Goal: Information Seeking & Learning: Learn about a topic

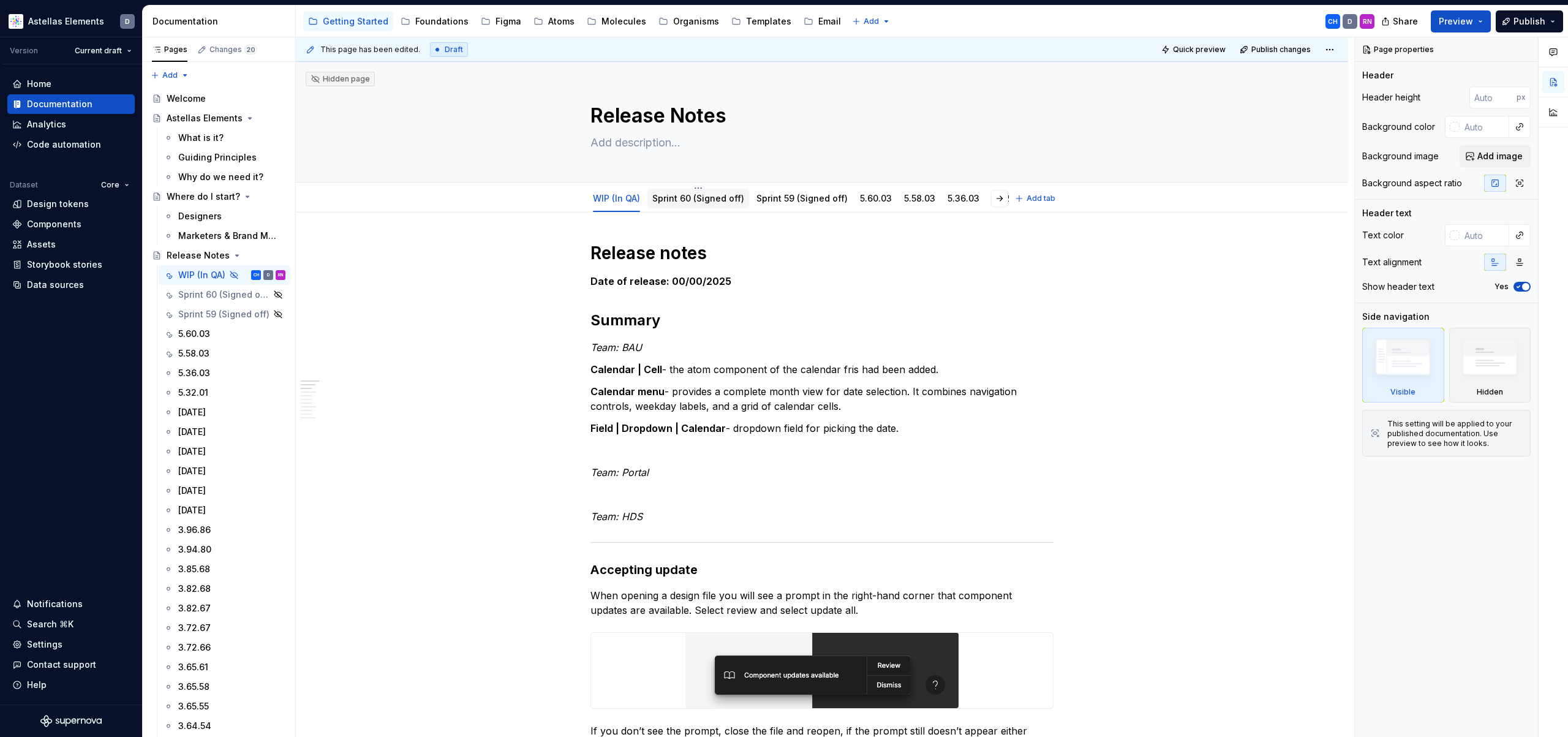
click at [693, 201] on link "Sprint 60 (Signed off)" at bounding box center [698, 198] width 92 height 11
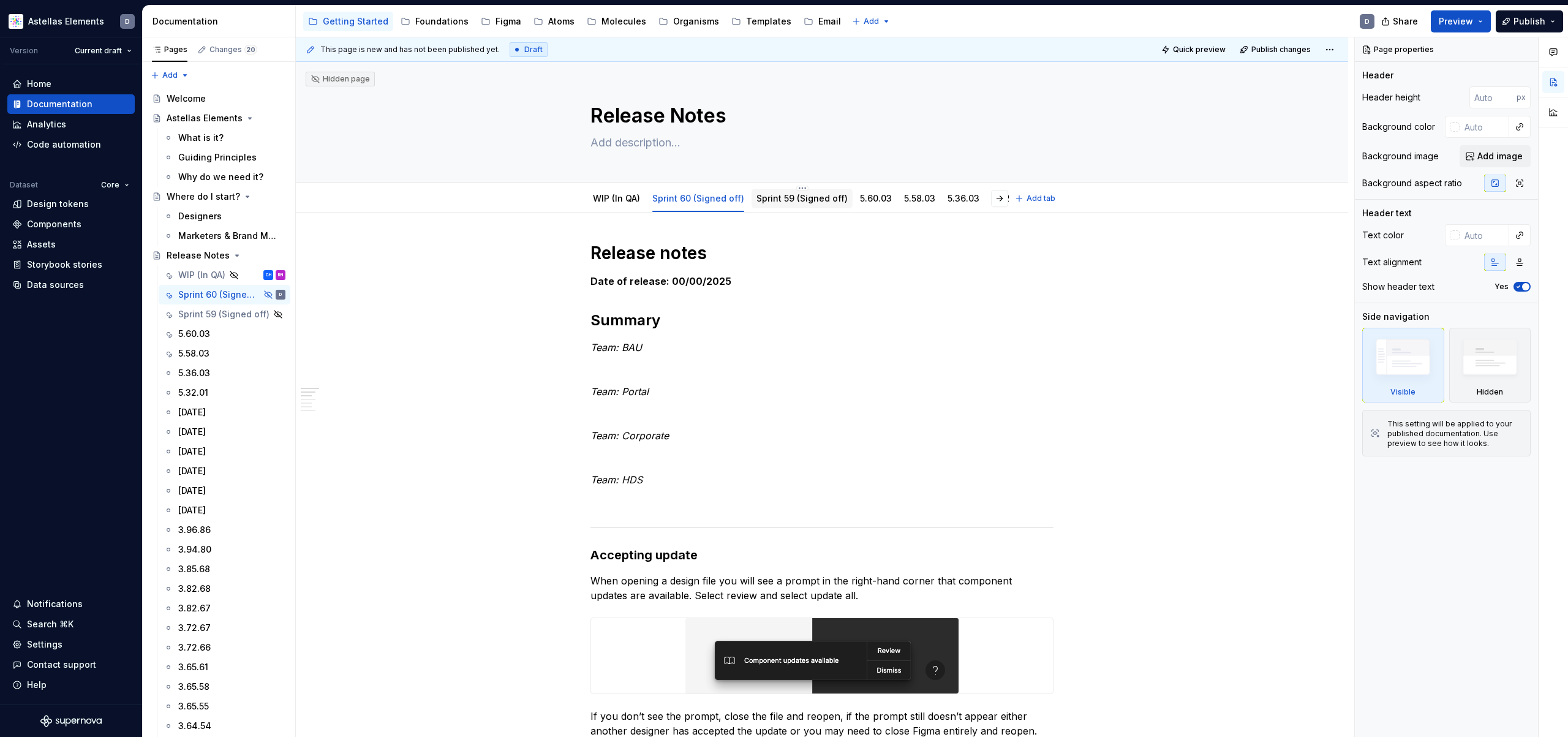
click at [785, 203] on link "Sprint 59 (Signed off)" at bounding box center [802, 198] width 91 height 11
click at [618, 196] on link "WIP (In QA)" at bounding box center [616, 198] width 47 height 11
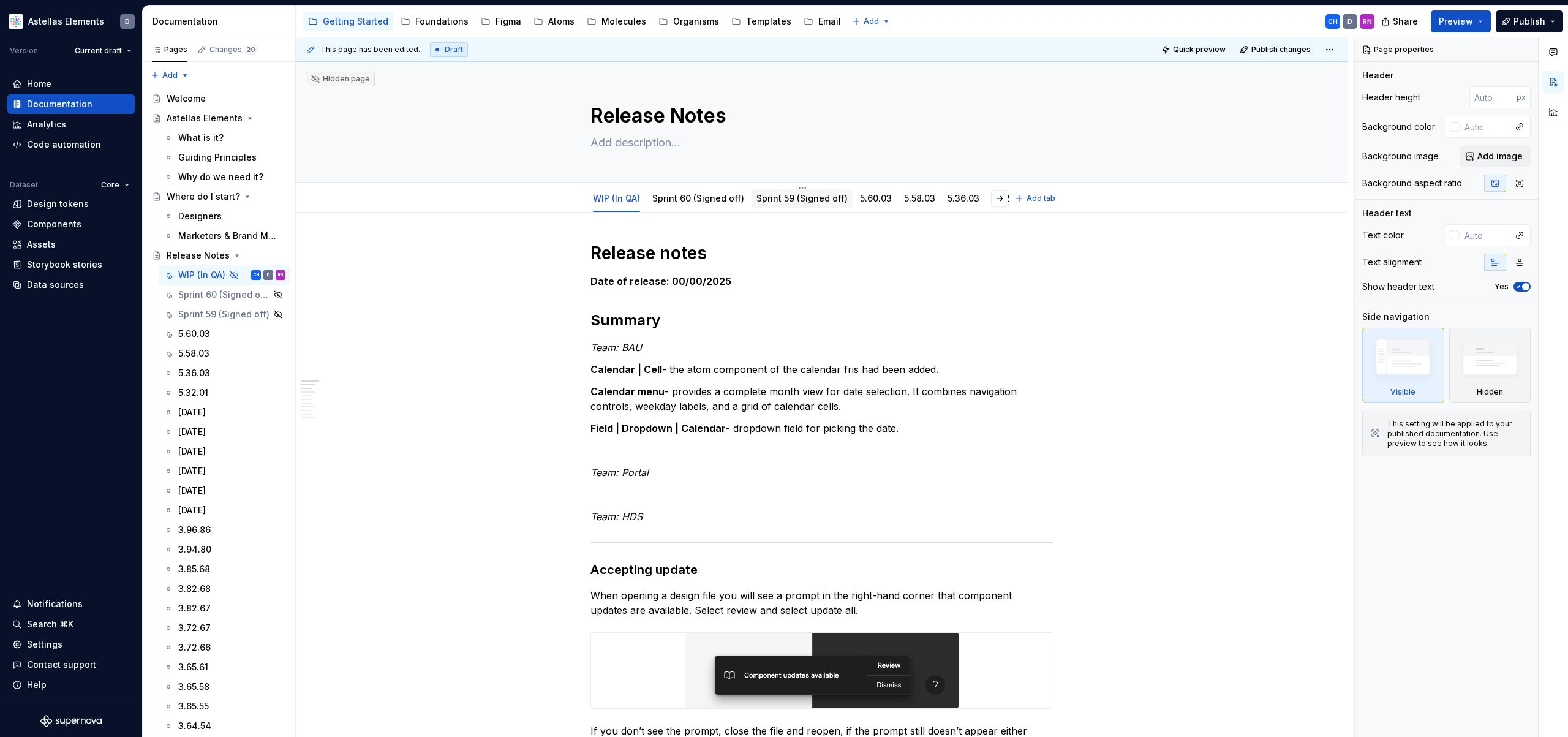
click at [768, 197] on link "Sprint 59 (Signed off)" at bounding box center [802, 198] width 91 height 11
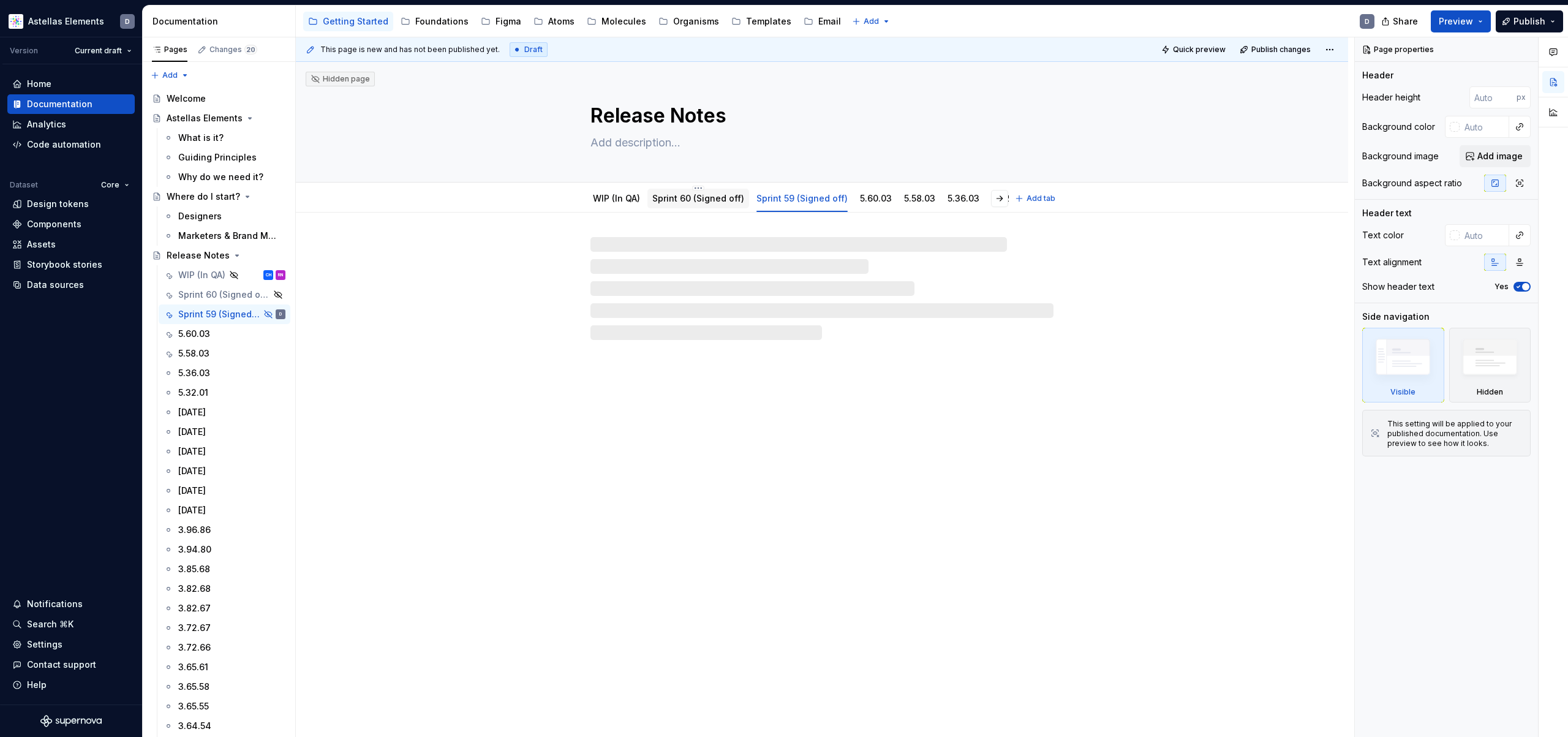
click at [697, 203] on link "Sprint 60 (Signed off)" at bounding box center [698, 198] width 92 height 11
type textarea "*"
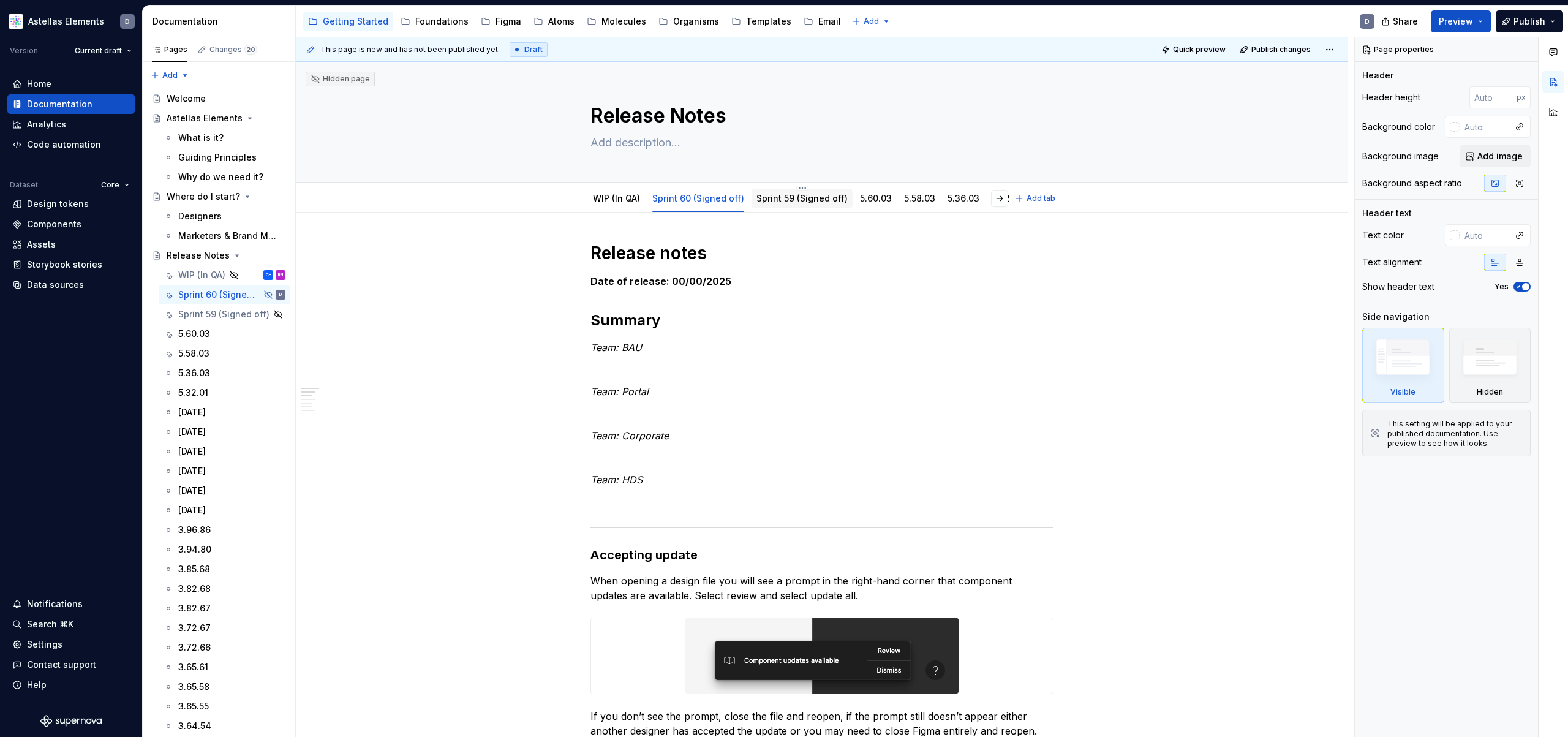
click at [800, 202] on link "Sprint 59 (Signed off)" at bounding box center [802, 198] width 91 height 11
click at [686, 203] on link "Sprint 60 (Signed off)" at bounding box center [698, 198] width 92 height 11
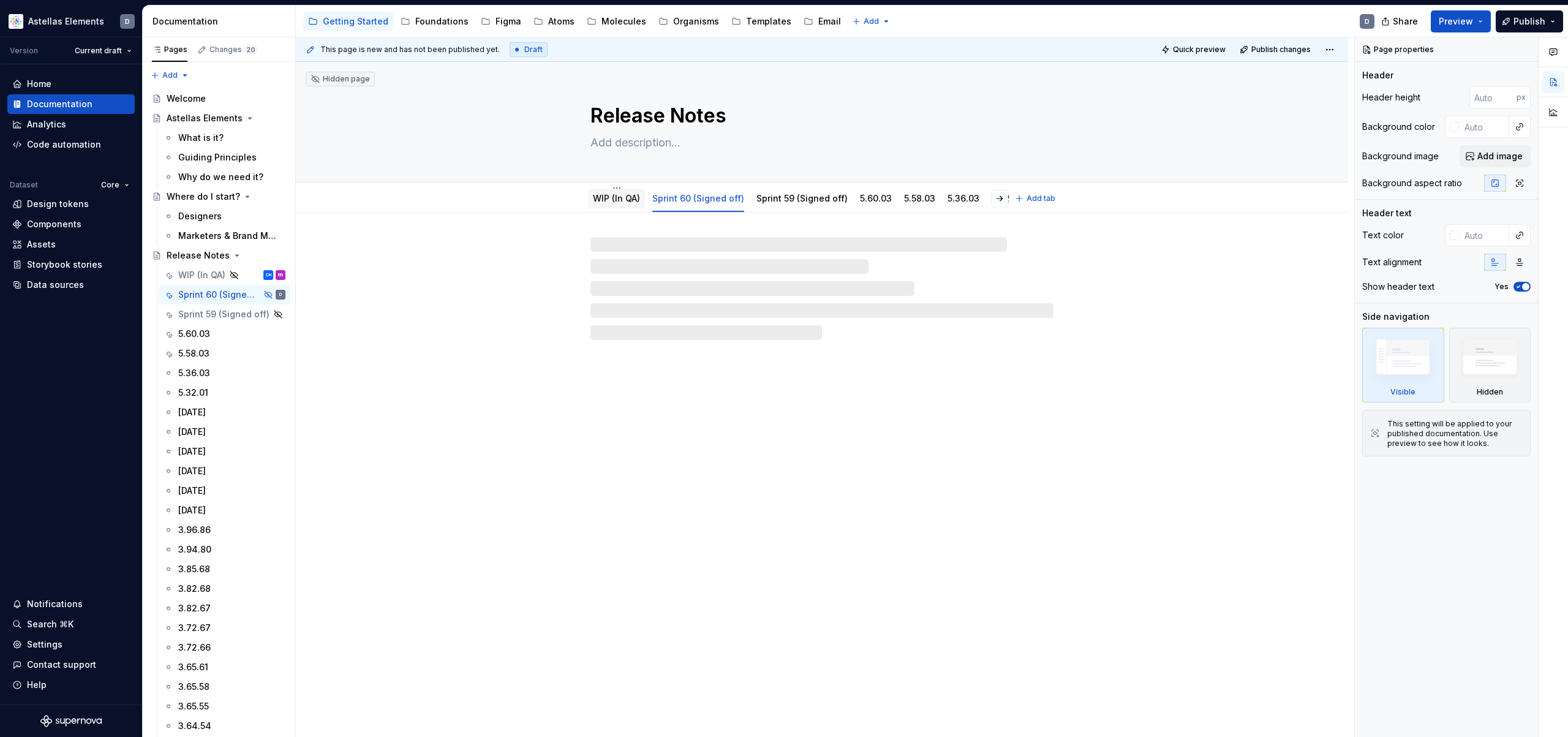
click at [611, 204] on div "WIP (In QA)" at bounding box center [616, 199] width 47 height 12
click at [194, 276] on div "WIP (In QA)" at bounding box center [202, 275] width 47 height 12
type textarea "*"
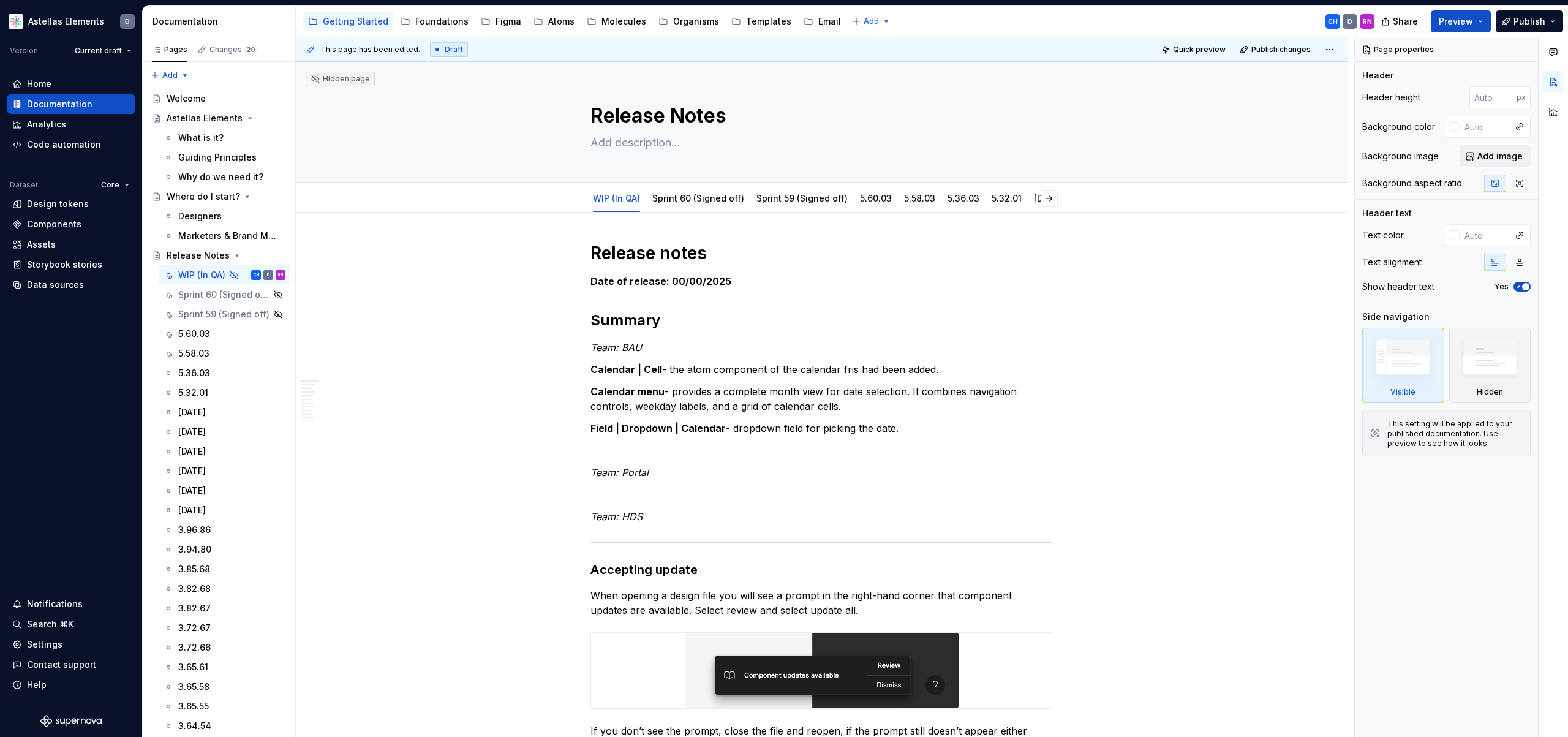
type textarea "*"
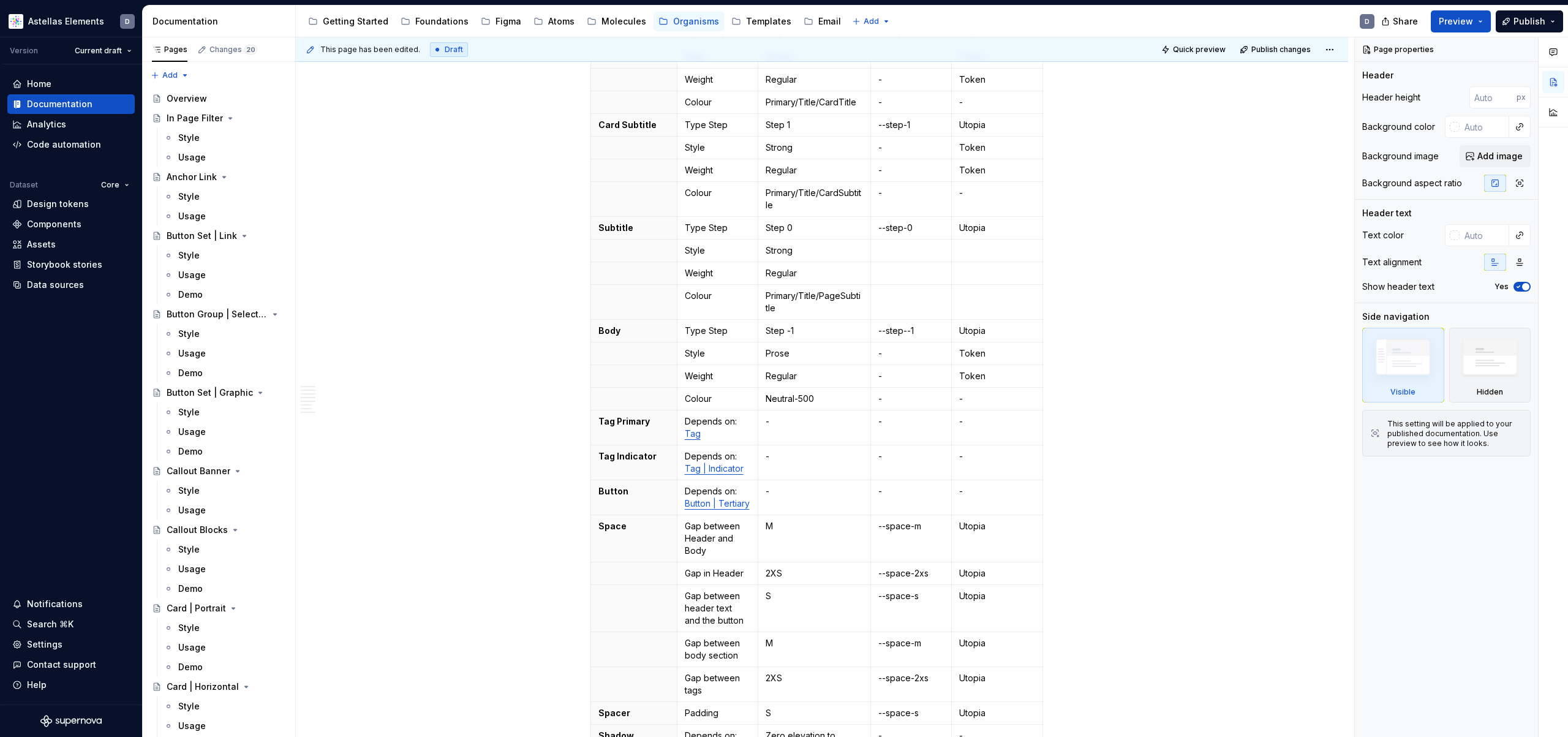
scroll to position [519, 0]
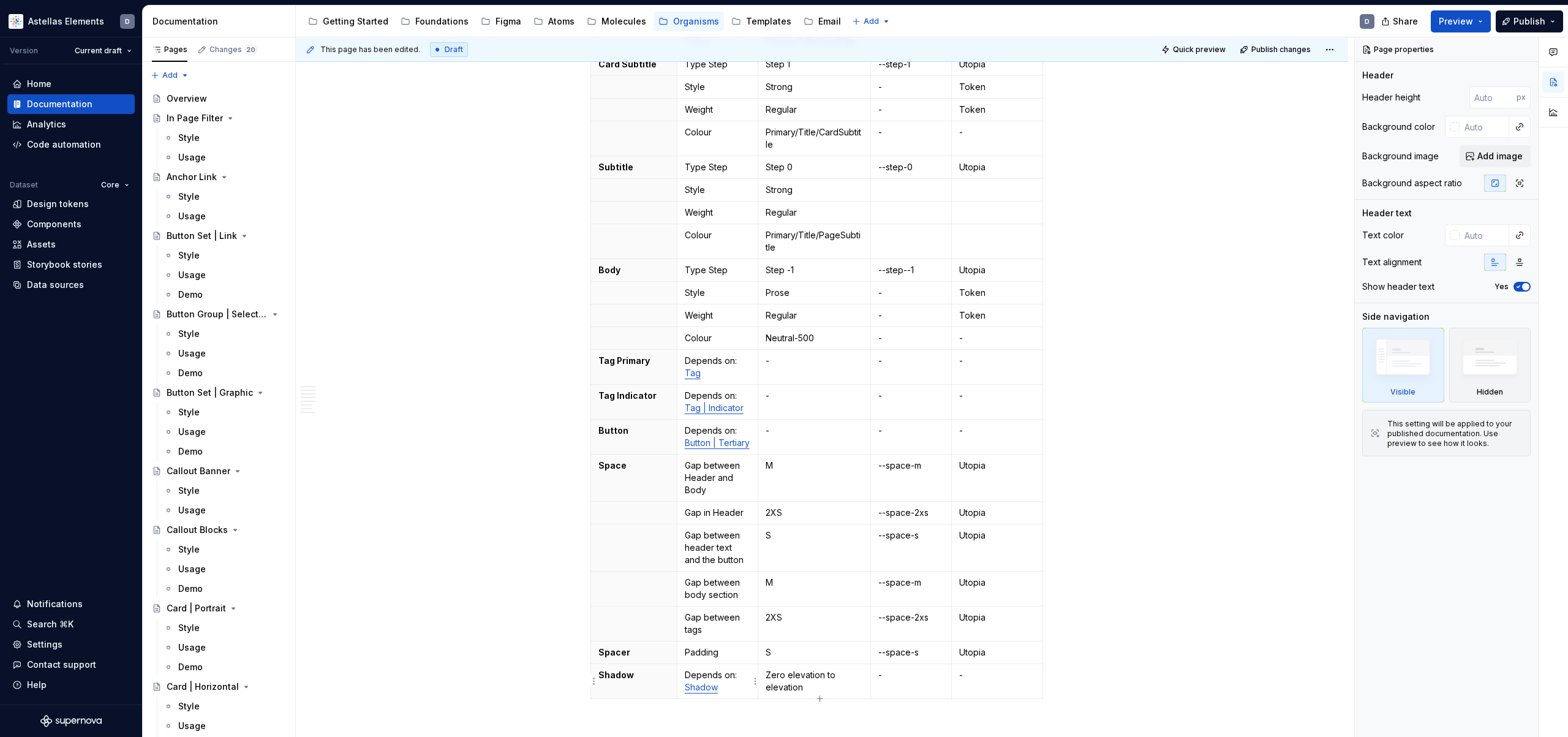
click at [706, 690] on link "Shadow" at bounding box center [701, 687] width 33 height 11
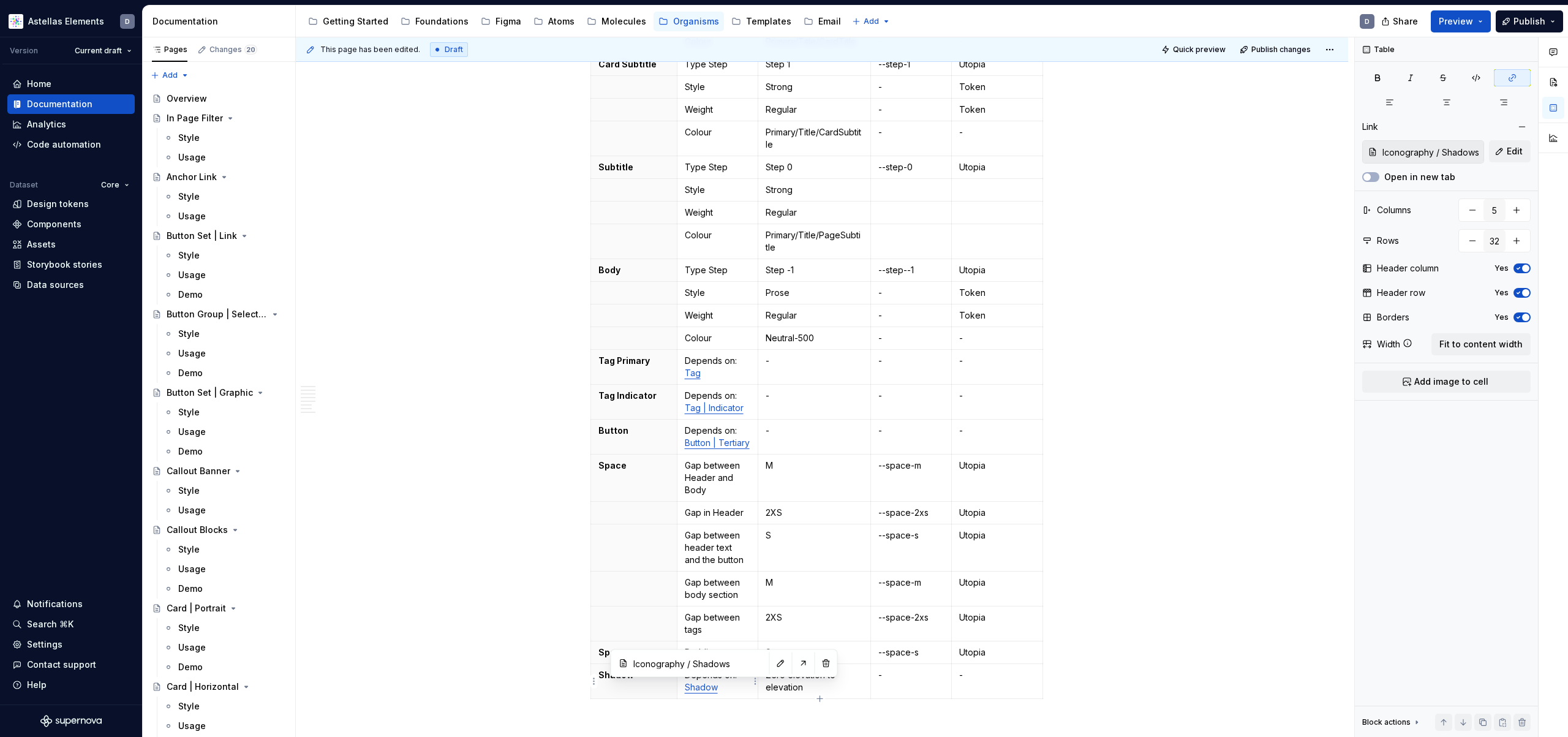
click at [740, 698] on td "Depends on: Shadow" at bounding box center [717, 682] width 81 height 35
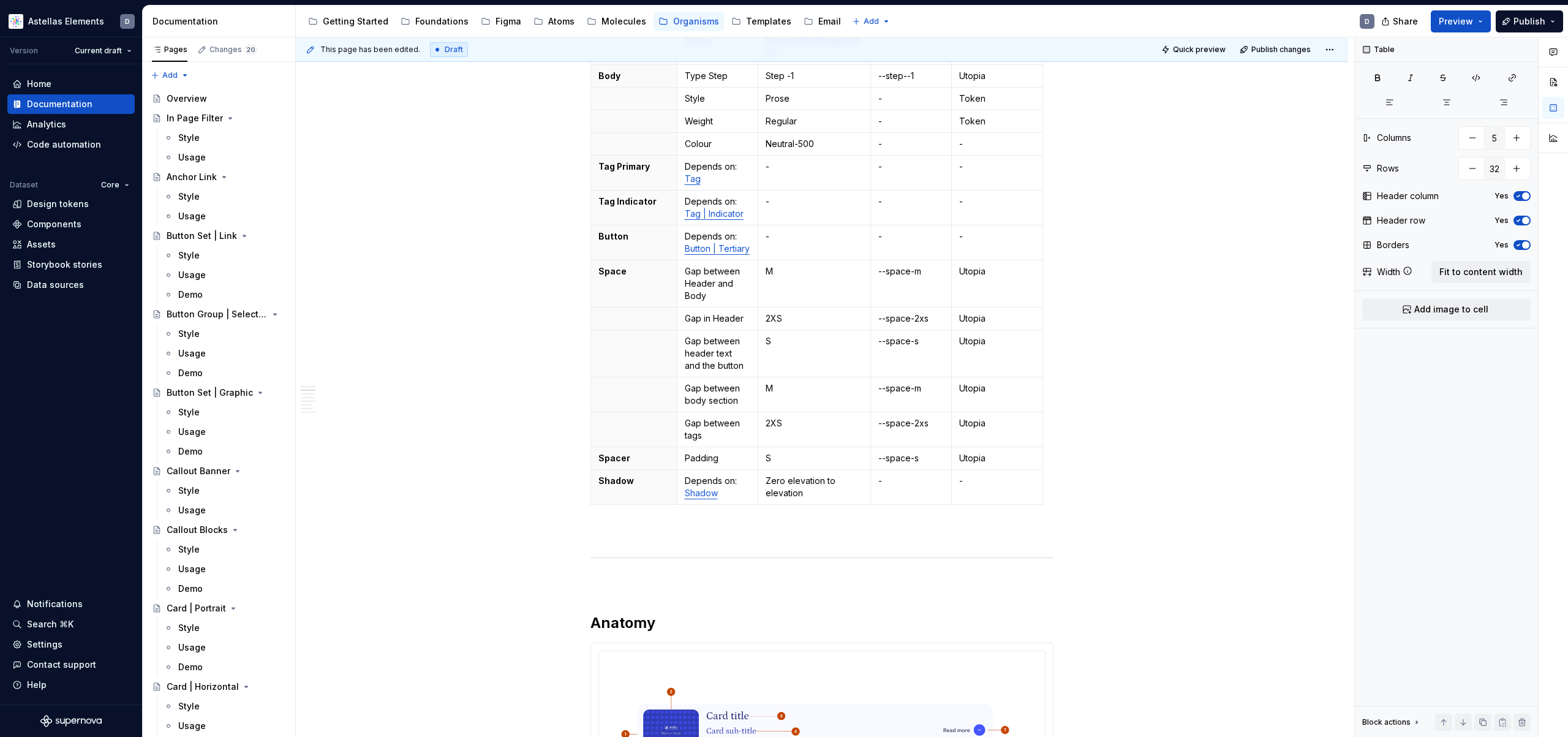
scroll to position [721, 0]
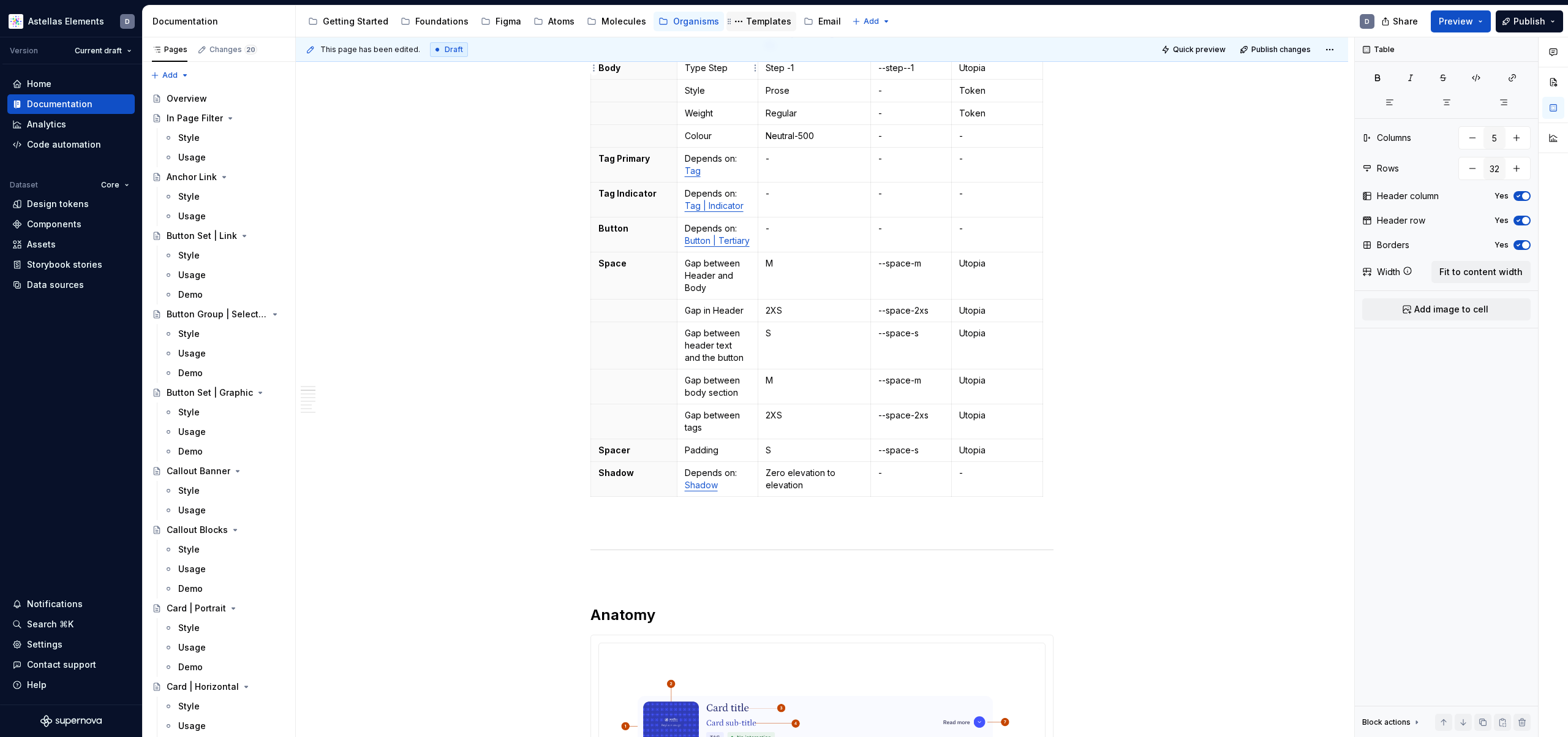
type textarea "*"
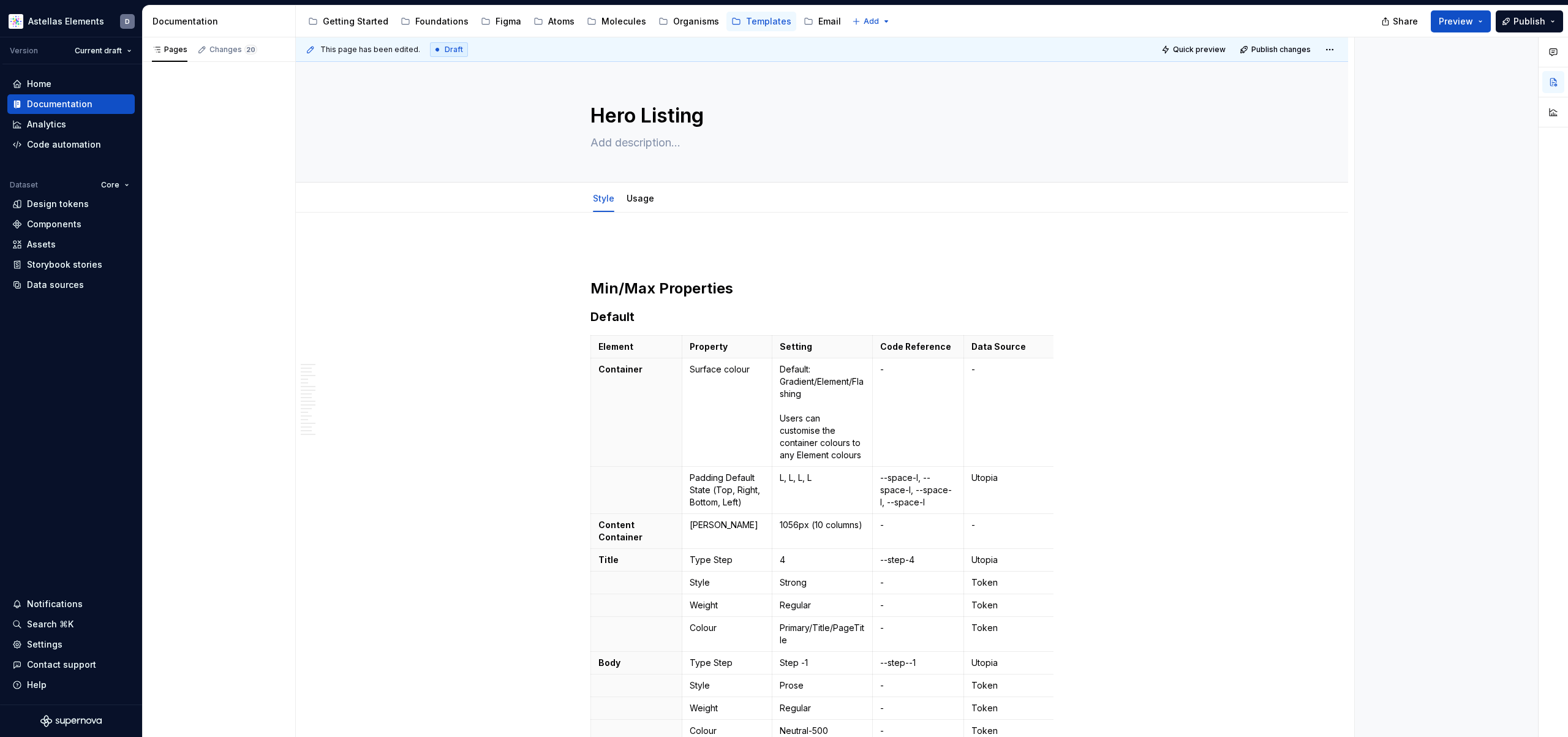
type textarea "*"
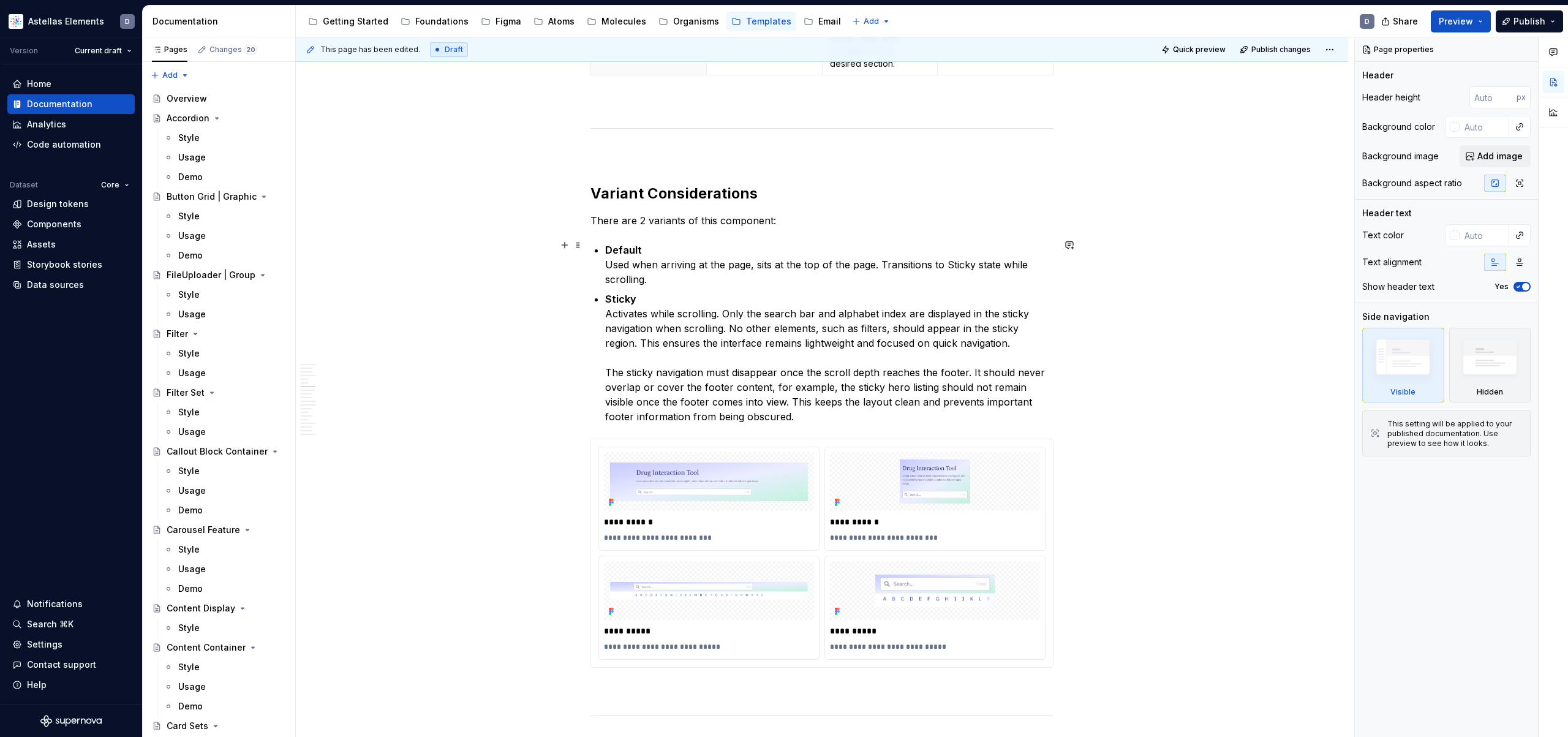
scroll to position [2845, 0]
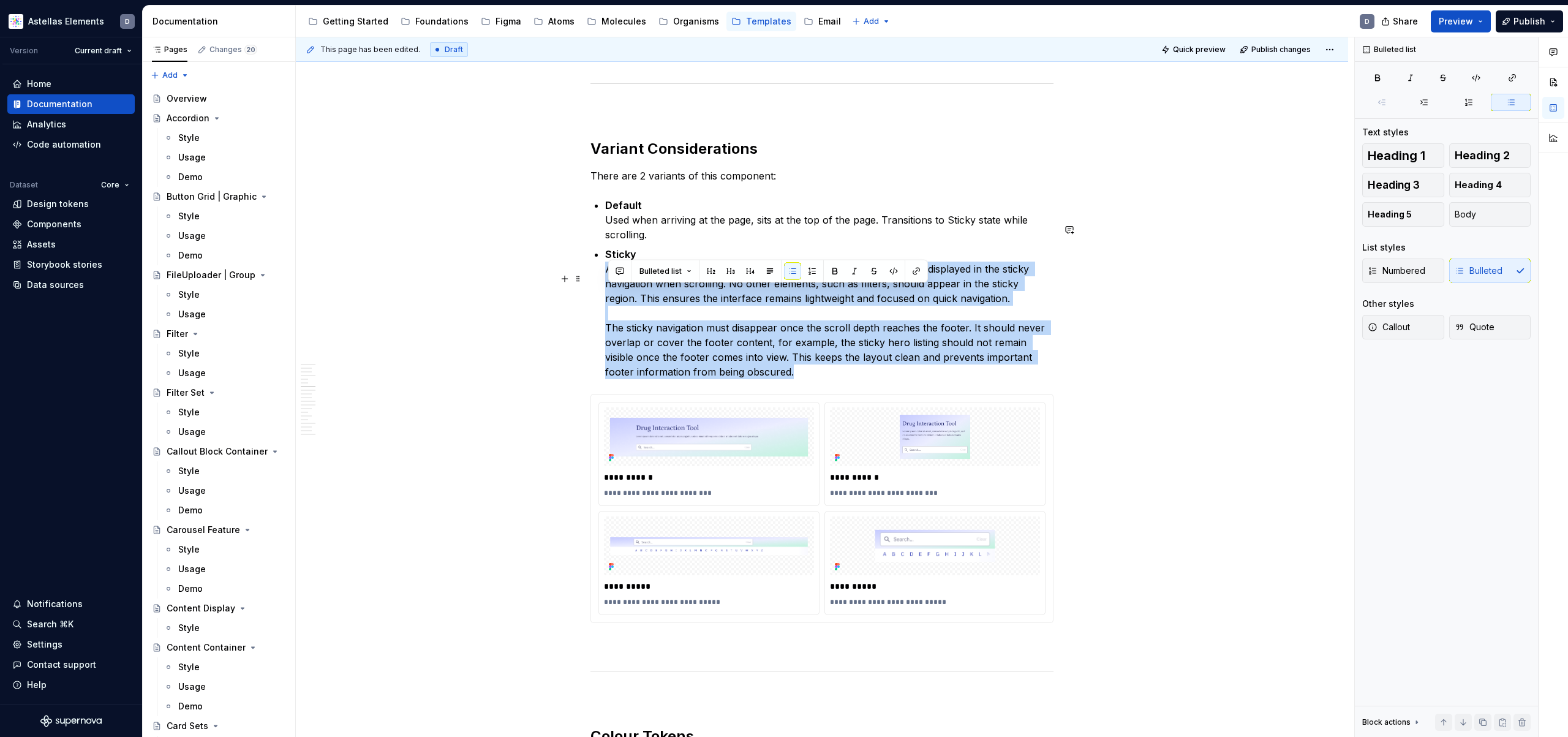
drag, startPoint x: 776, startPoint y: 398, endPoint x: 592, endPoint y: 292, distance: 212.3
click at [592, 292] on div "Min/Max Properties Default Element Property Setting Code Reference Data Source …" at bounding box center [822, 335] width 1052 height 5936
copy p "Activates while scrolling. Only the search bar and alphabet index are displayed…"
click at [984, 368] on p "Sticky Activates while scrolling. Only the search bar and alphabet index are di…" at bounding box center [829, 313] width 448 height 132
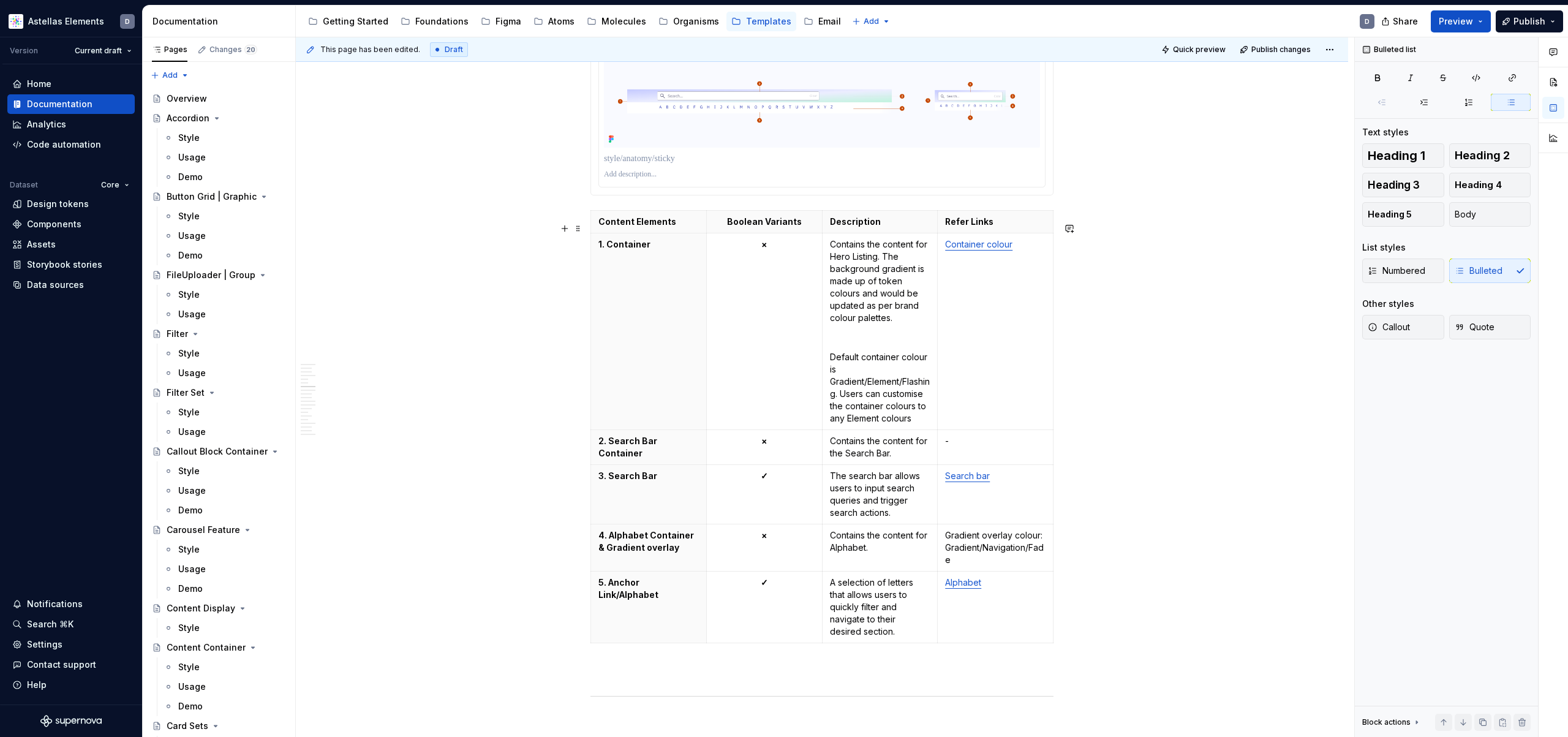
scroll to position [2336, 0]
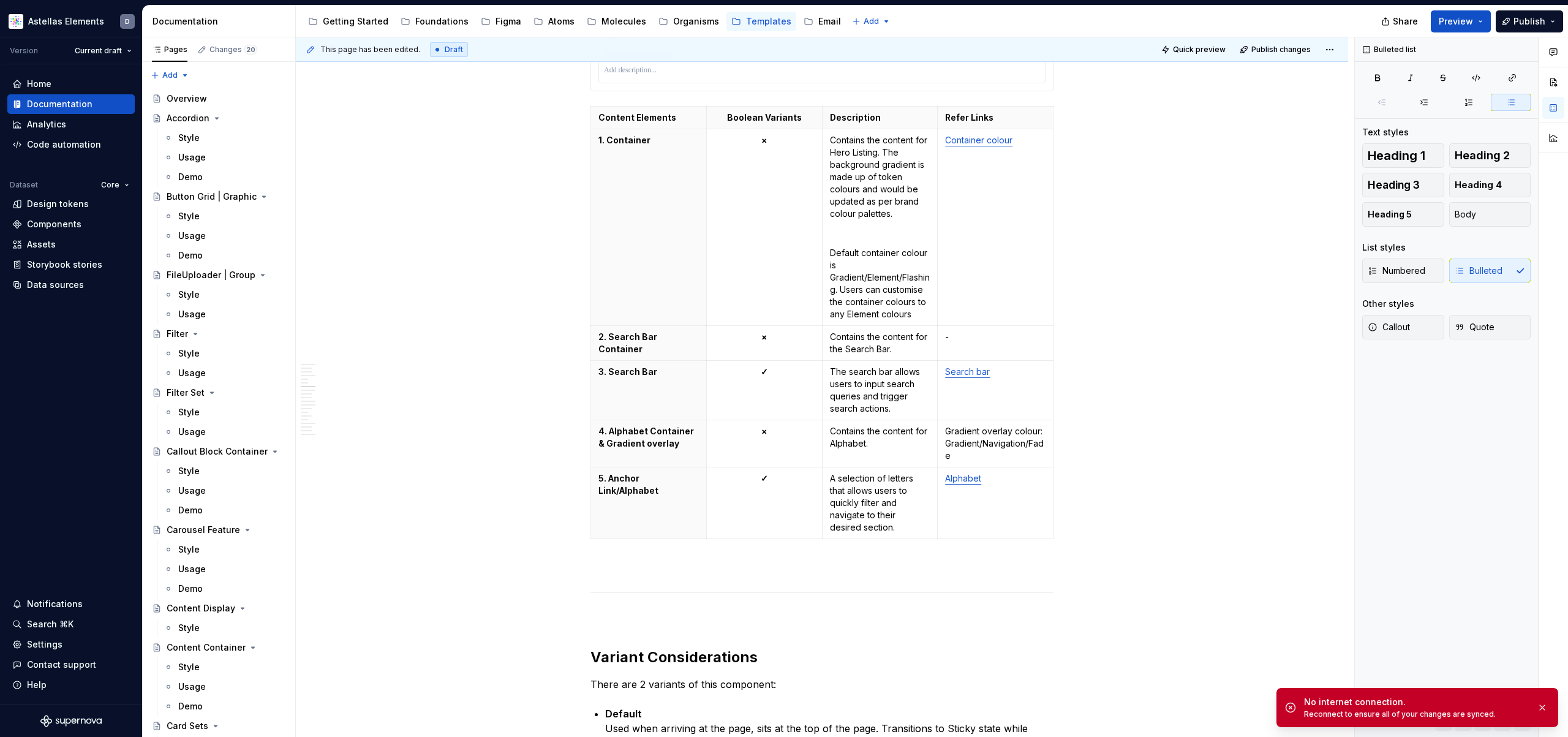
type textarea "*"
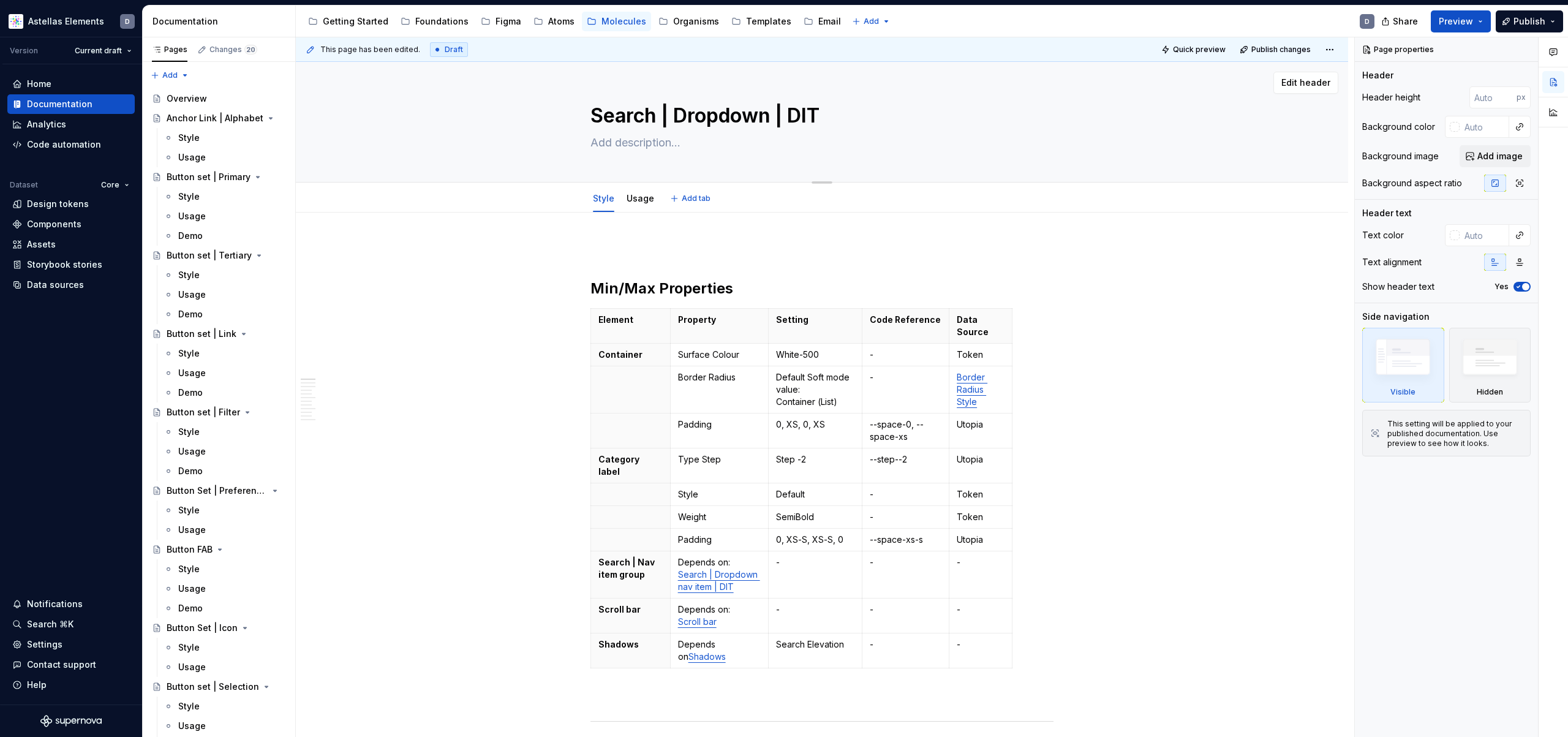
click at [832, 115] on textarea "Search | Dropdown | DIT" at bounding box center [819, 115] width 463 height 29
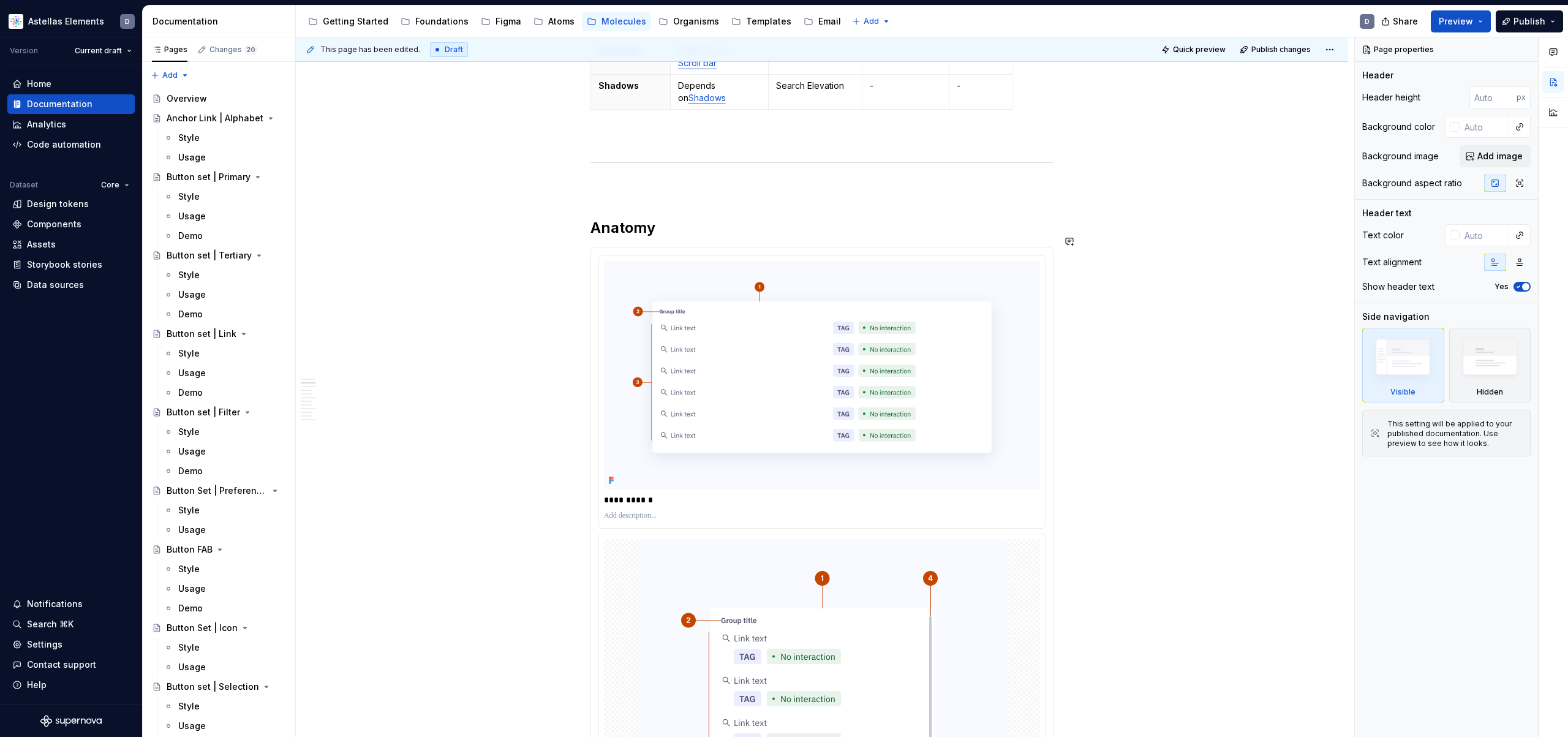
scroll to position [91, 0]
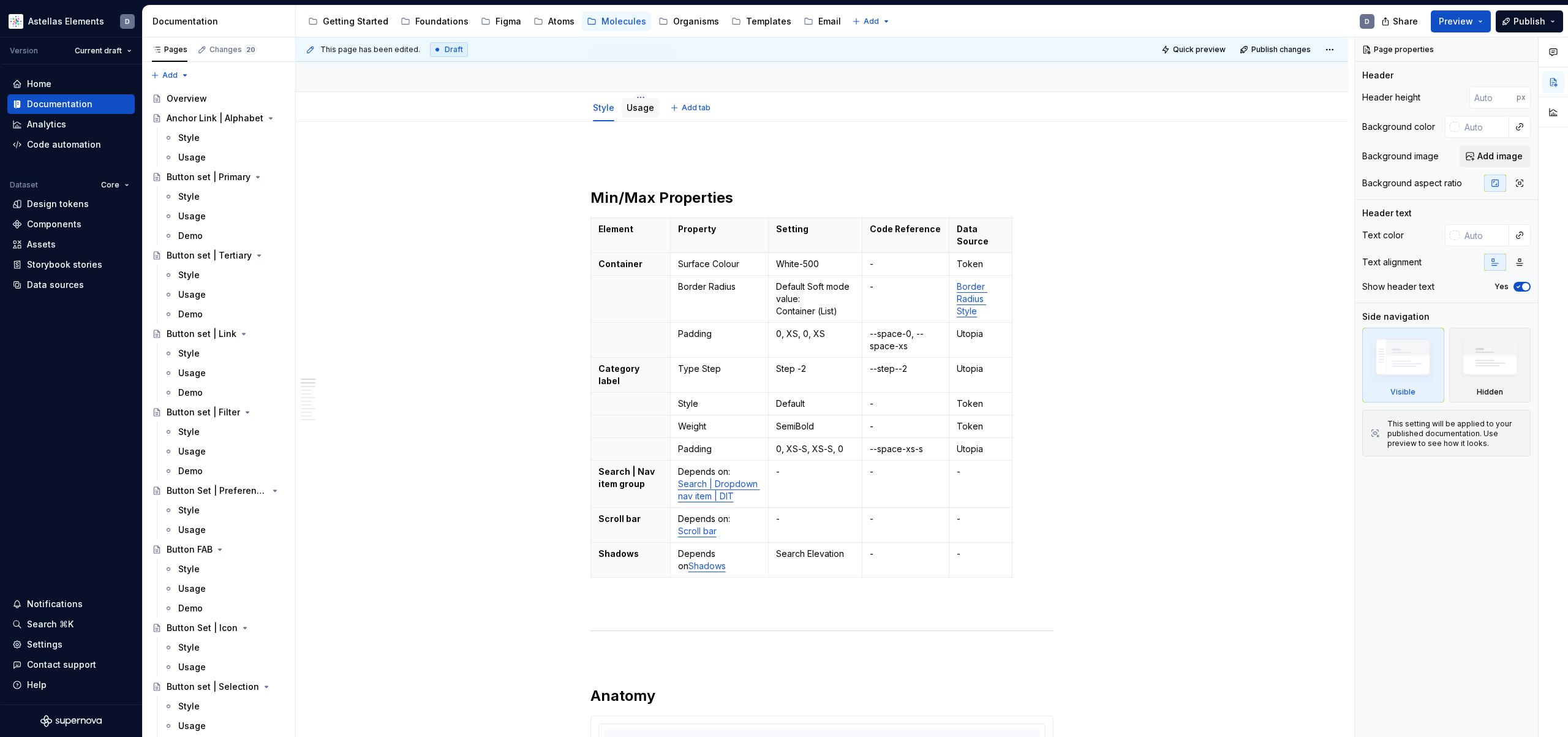
click at [641, 107] on link "Usage" at bounding box center [640, 107] width 27 height 11
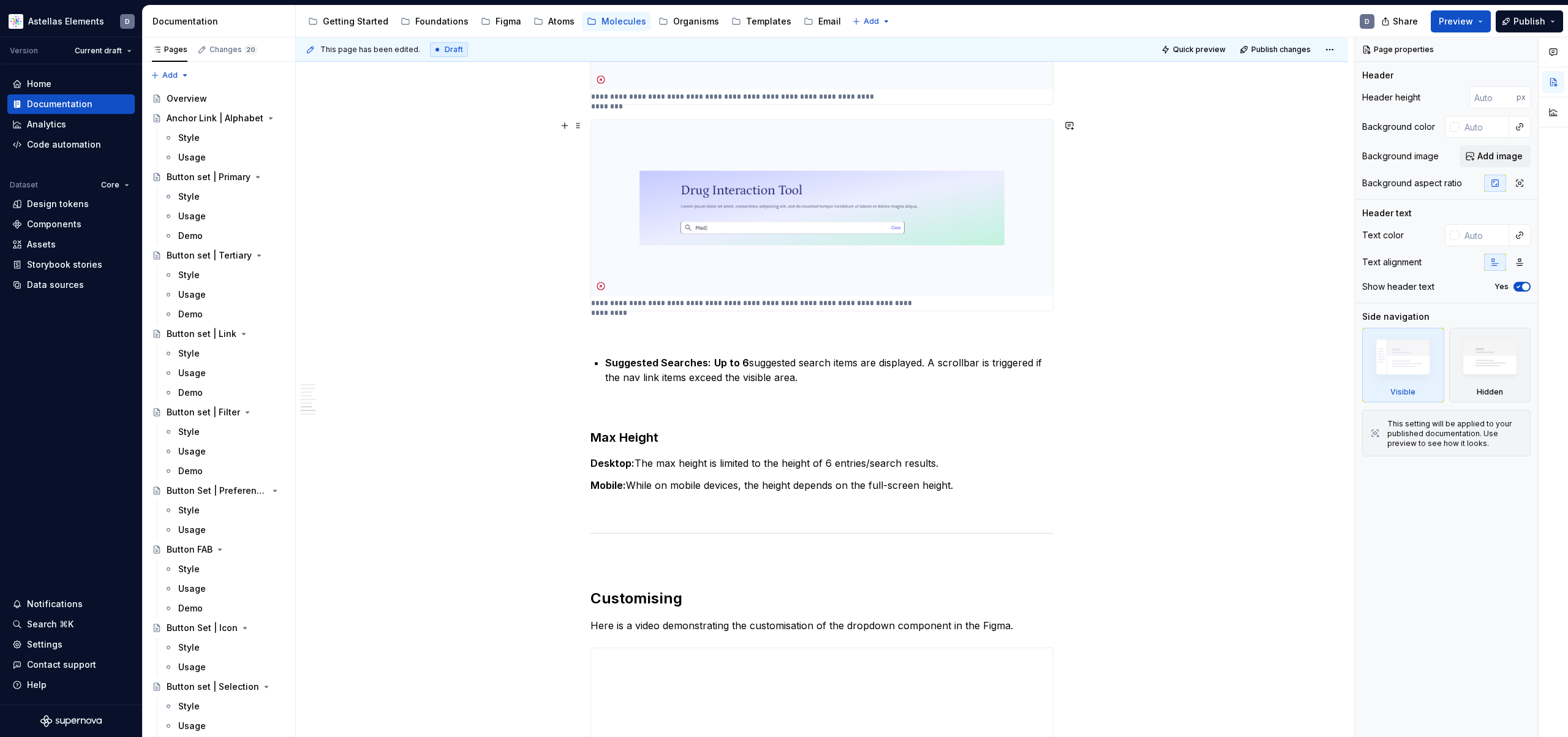
scroll to position [1863, 0]
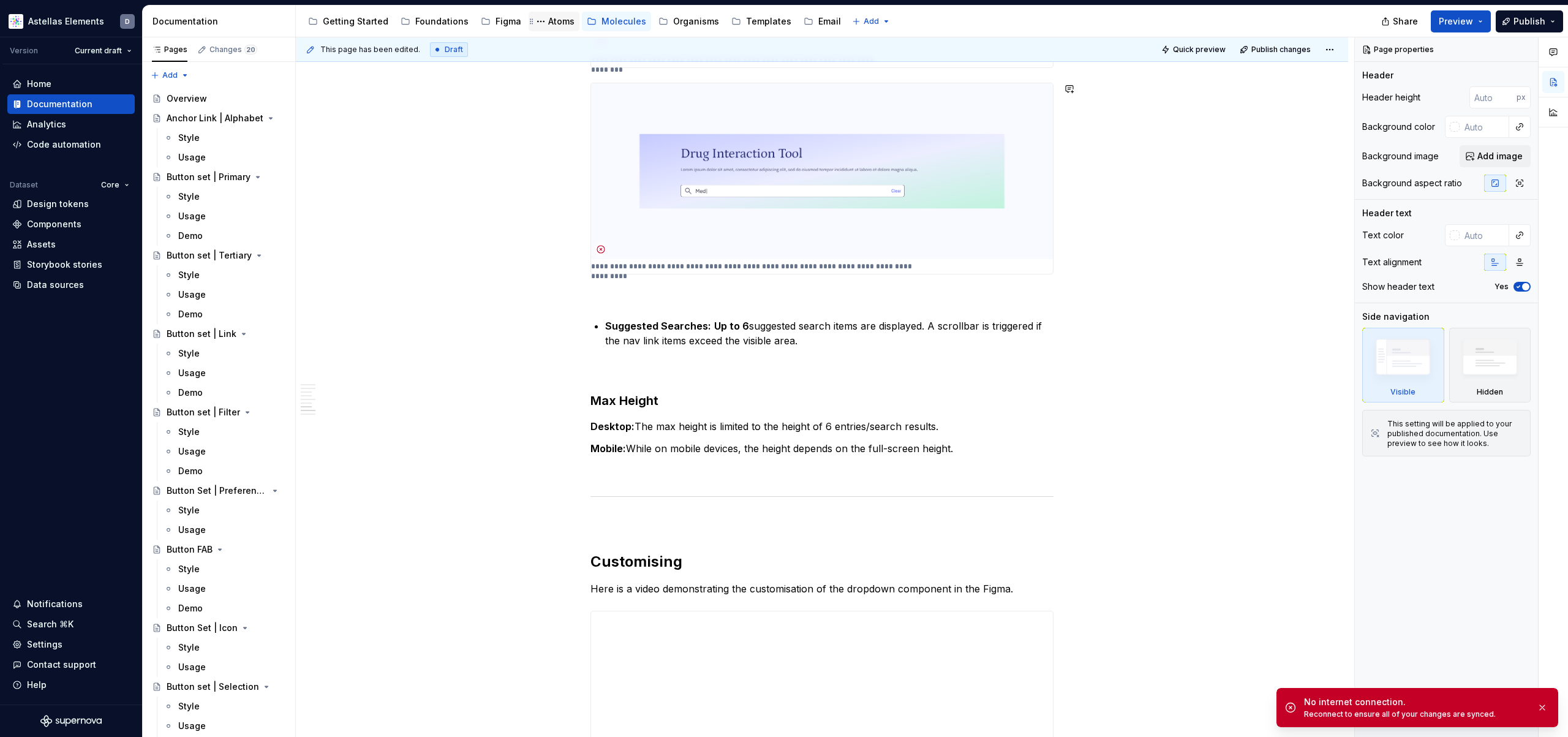
type textarea "*"
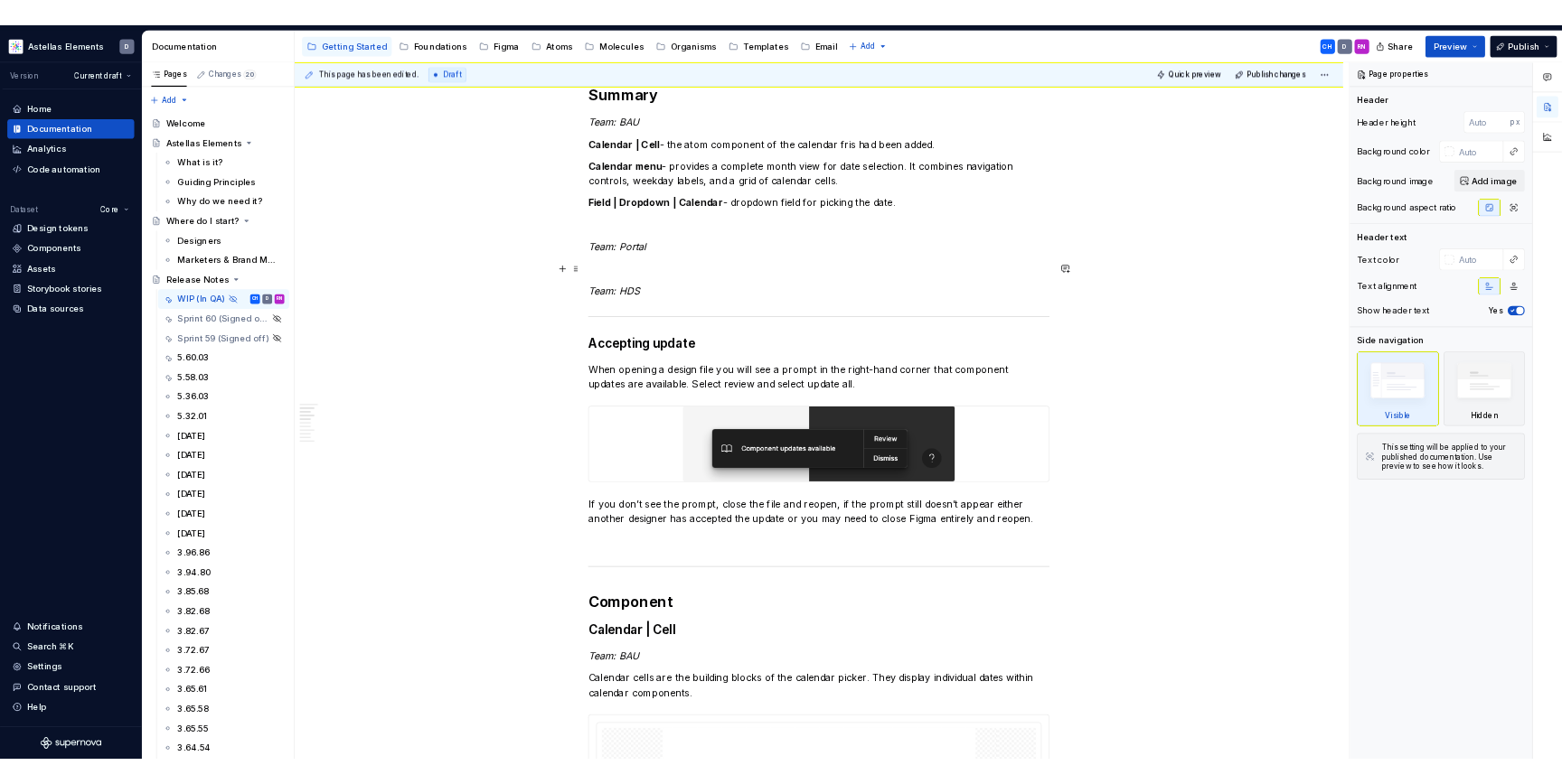
scroll to position [381, 0]
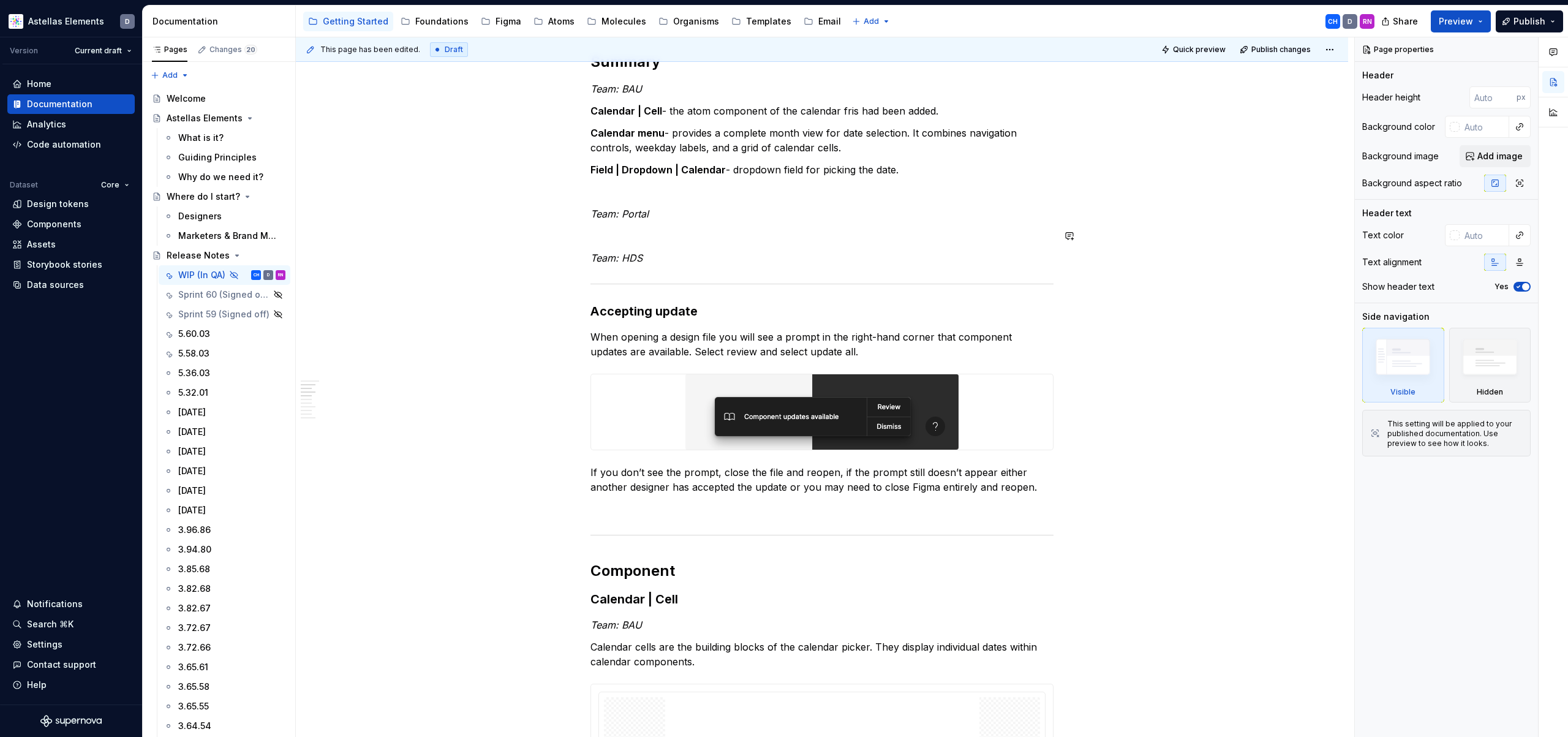
type textarea "*"
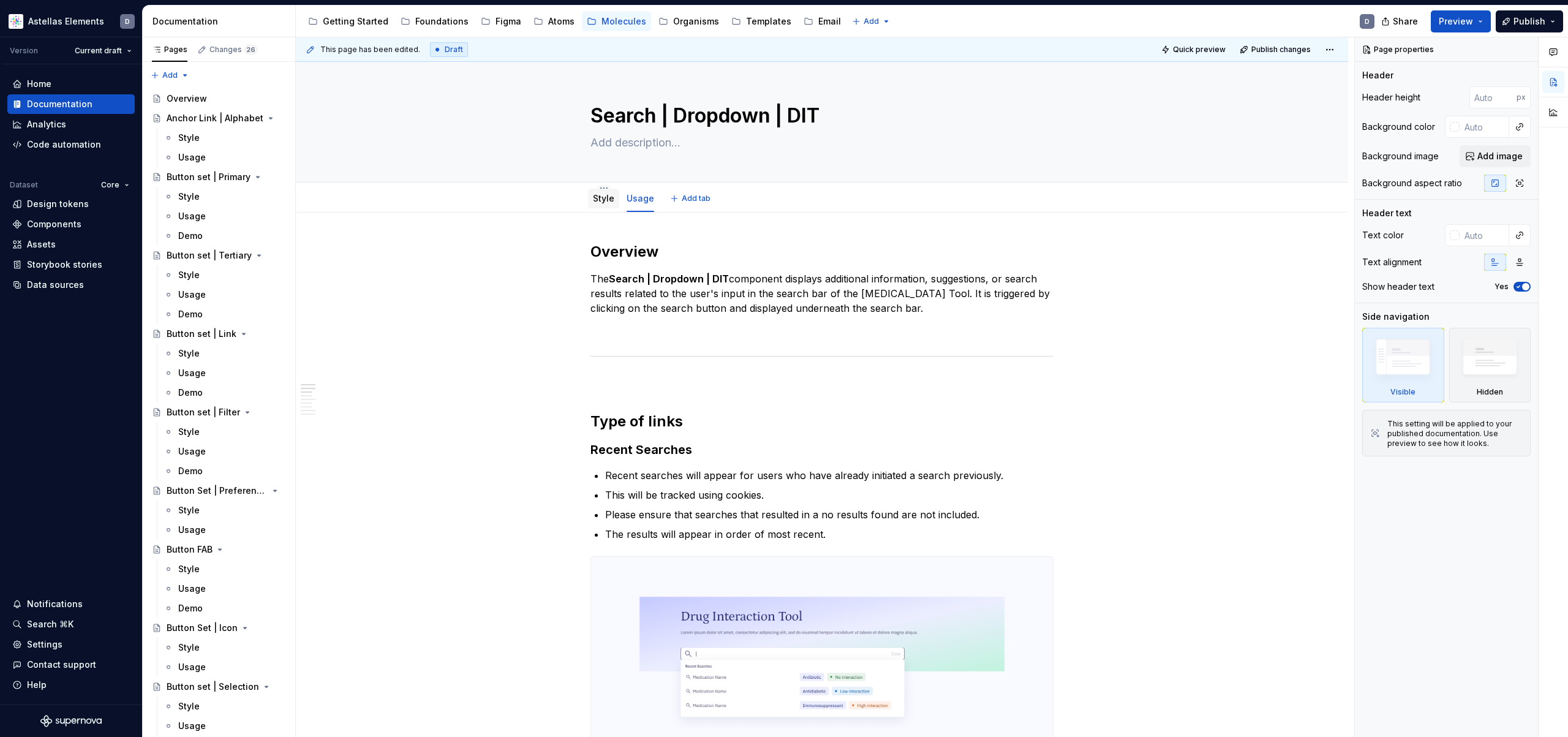
click at [603, 199] on link "Style" at bounding box center [603, 198] width 22 height 11
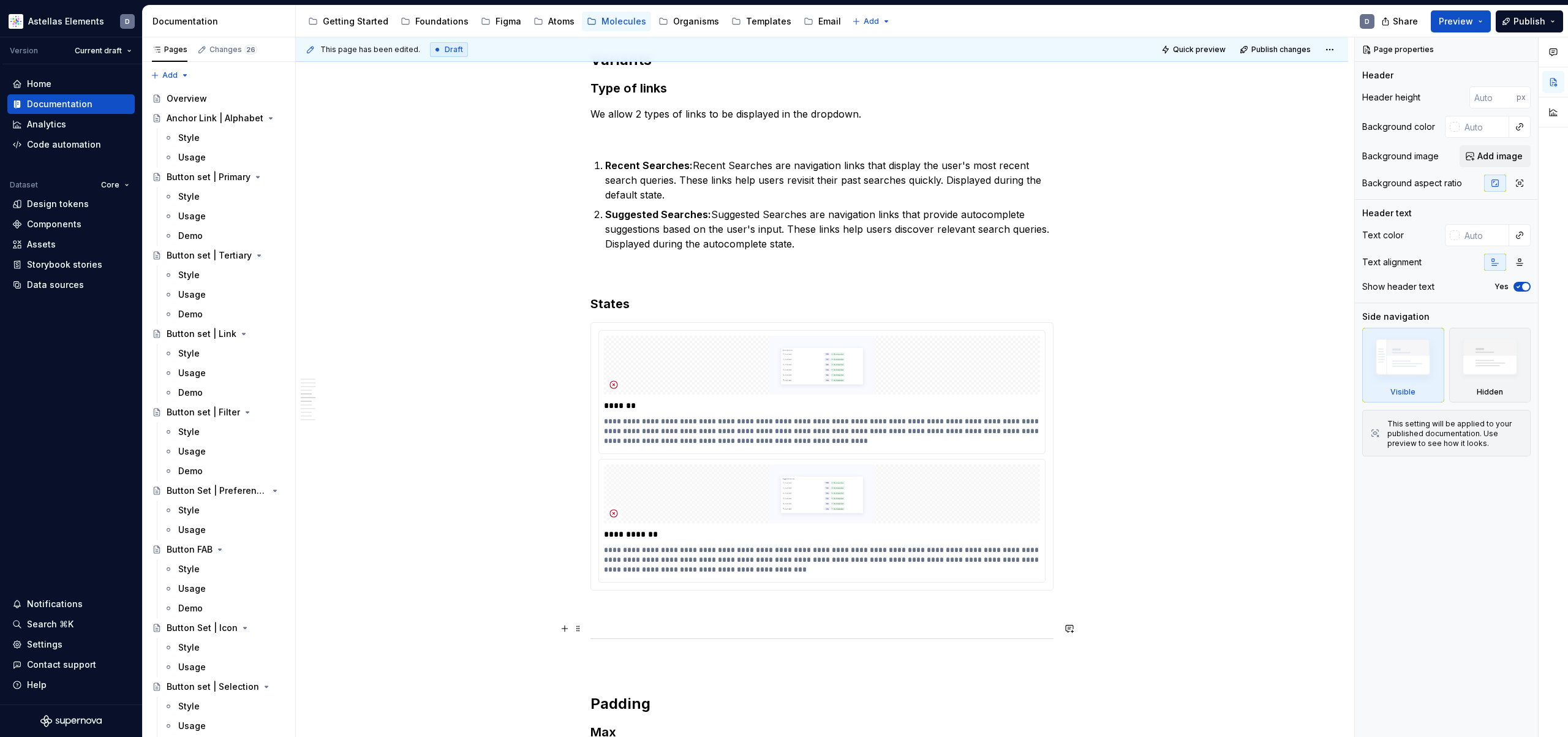
scroll to position [1812, 0]
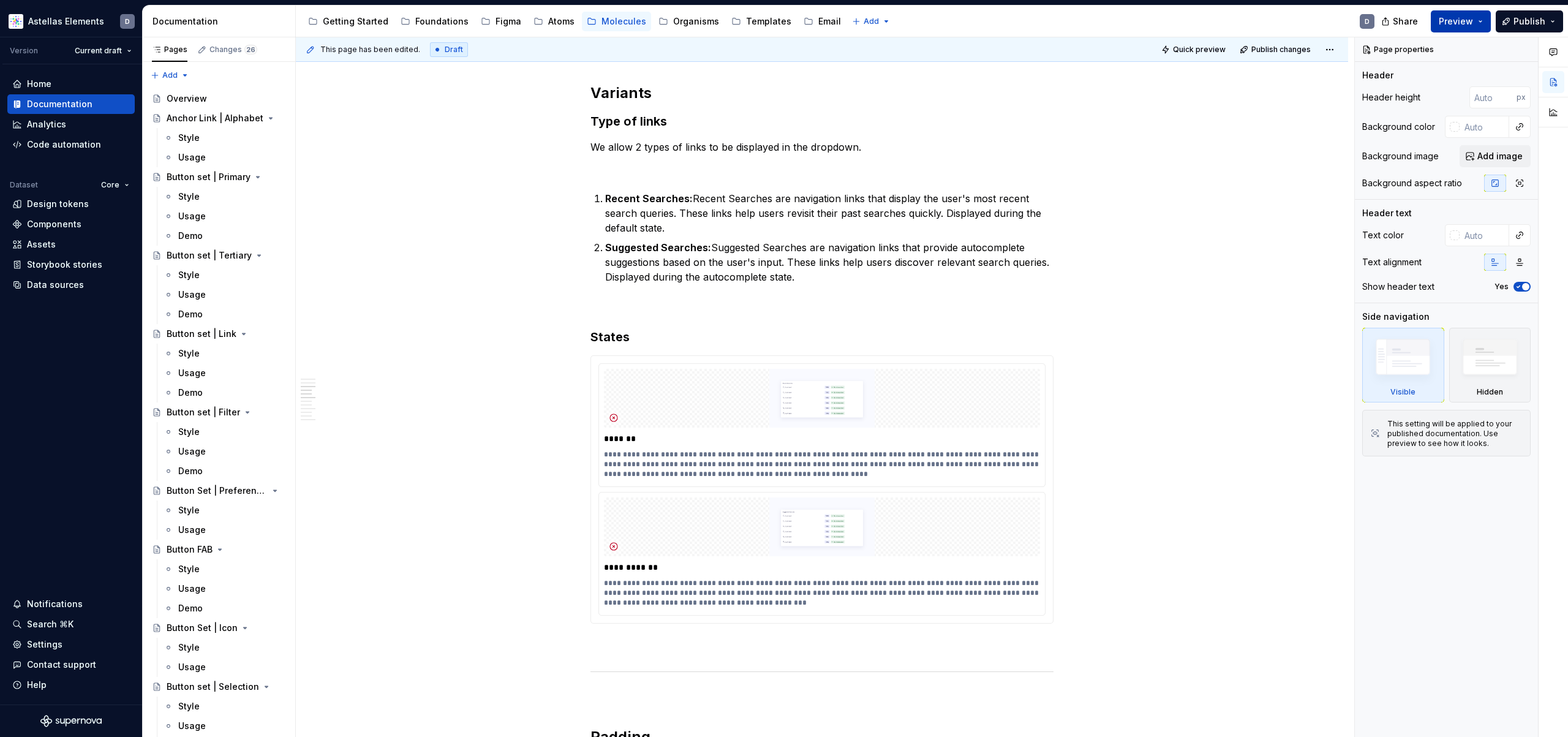
click at [1489, 23] on button "Preview" at bounding box center [1461, 22] width 60 height 22
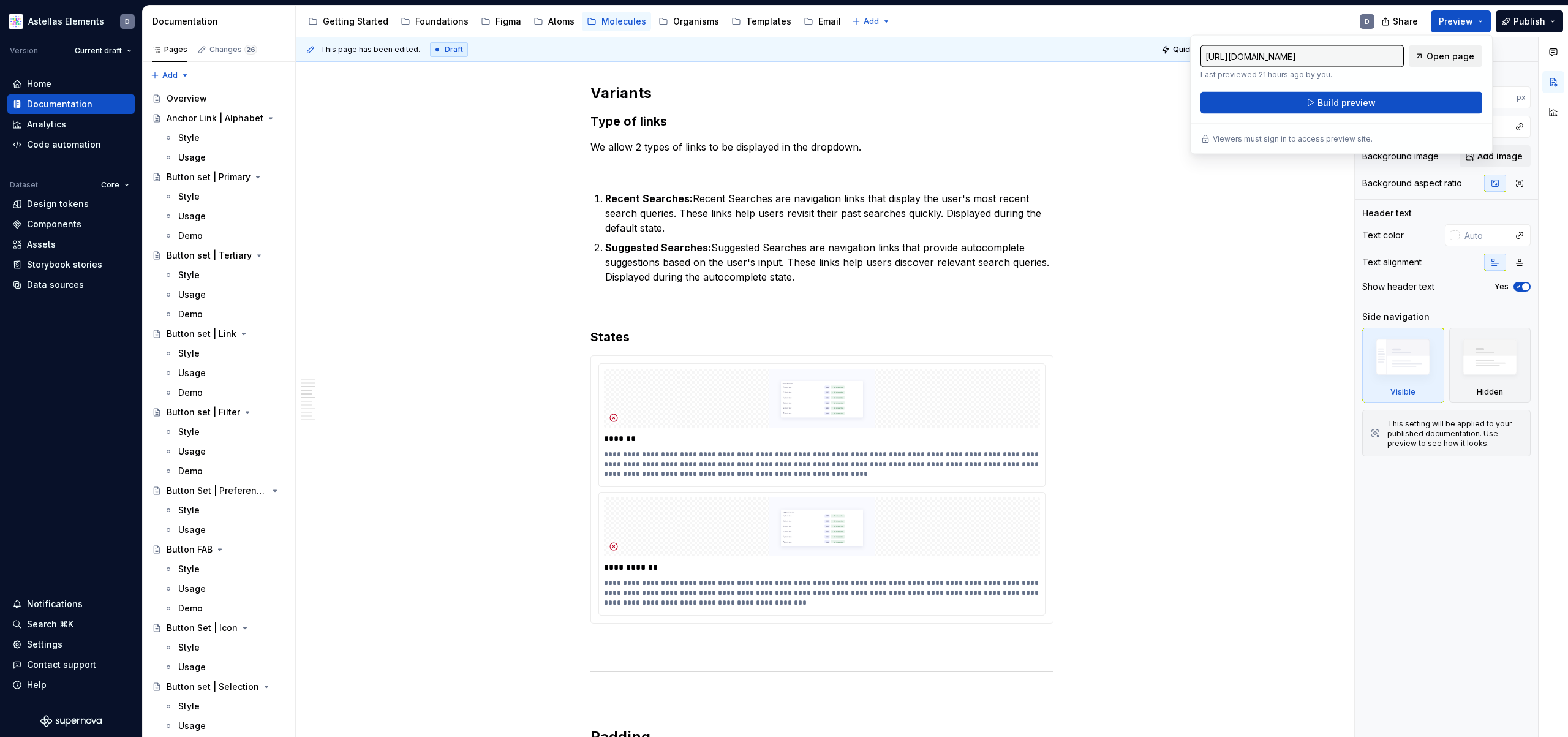
click at [1460, 58] on span "Open page" at bounding box center [1450, 57] width 48 height 12
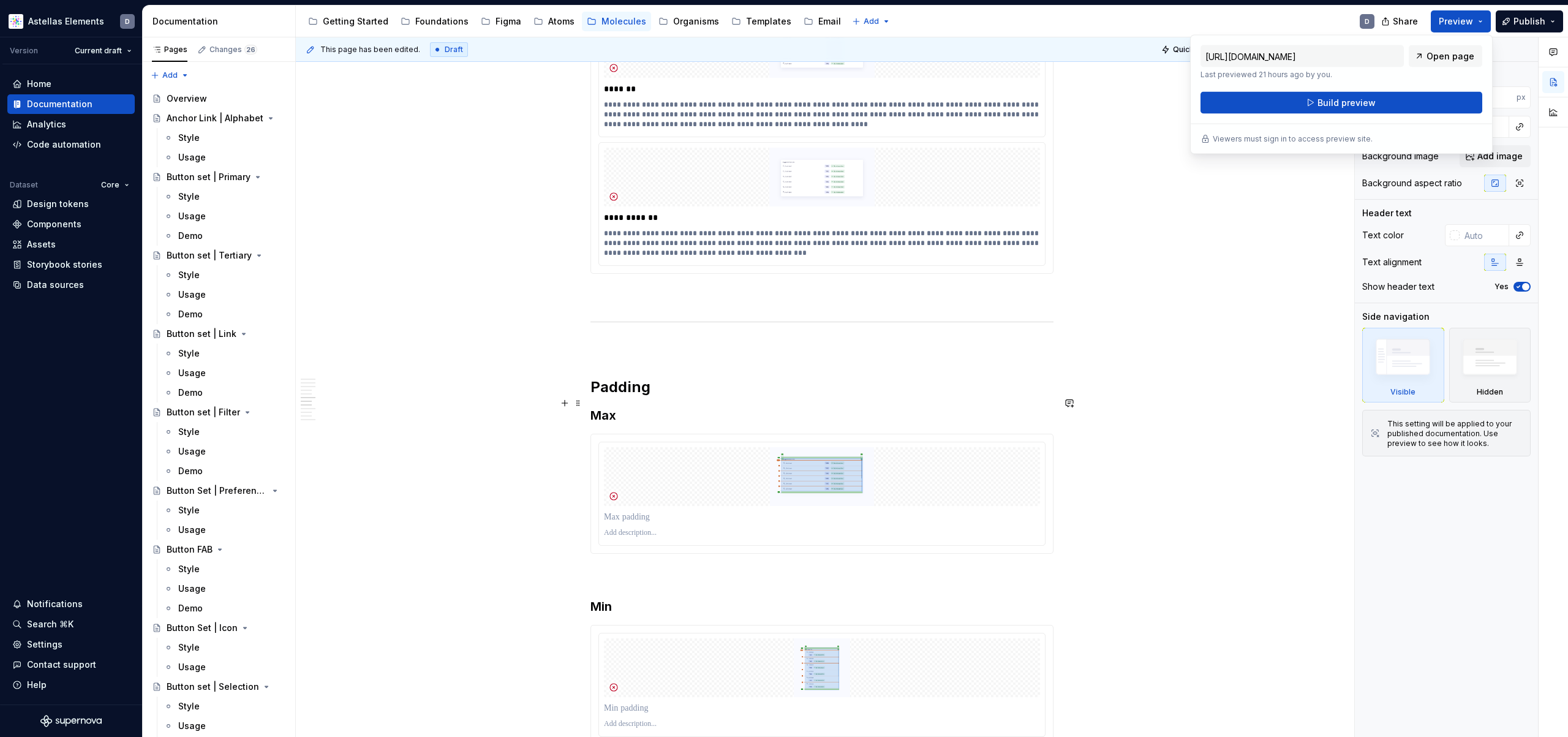
scroll to position [2219, 0]
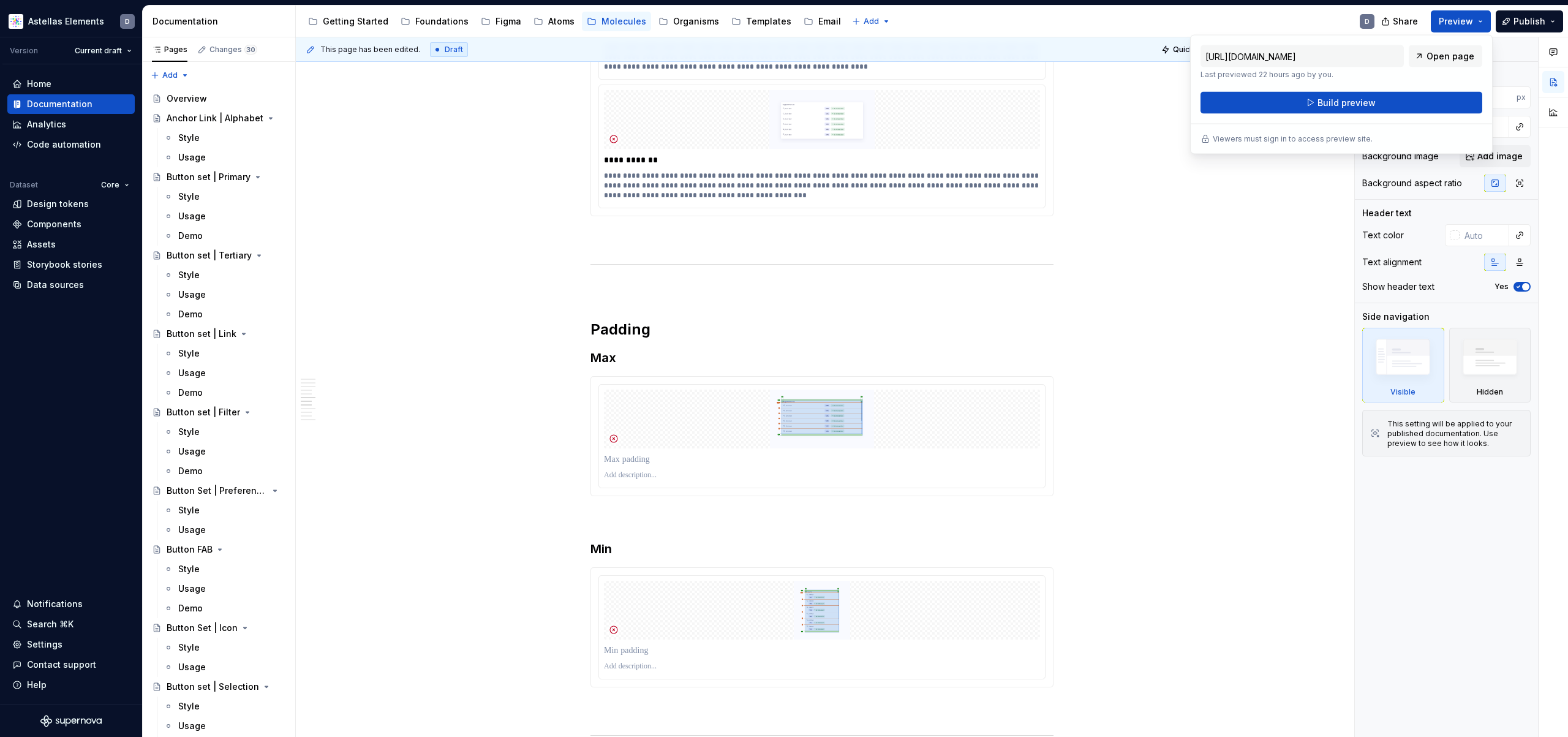
type textarea "*"
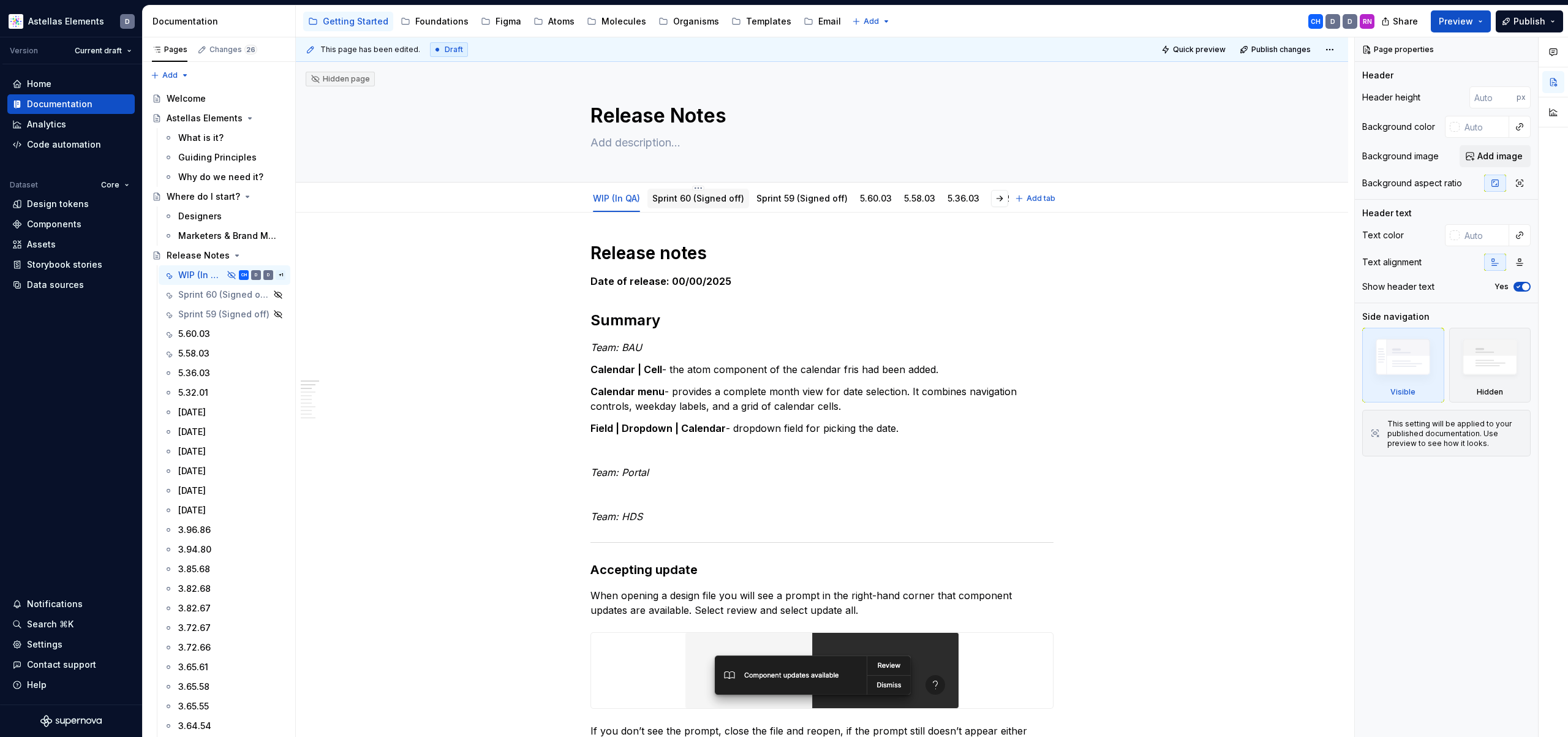
click at [723, 201] on link "Sprint 60 (Signed off)" at bounding box center [698, 198] width 92 height 11
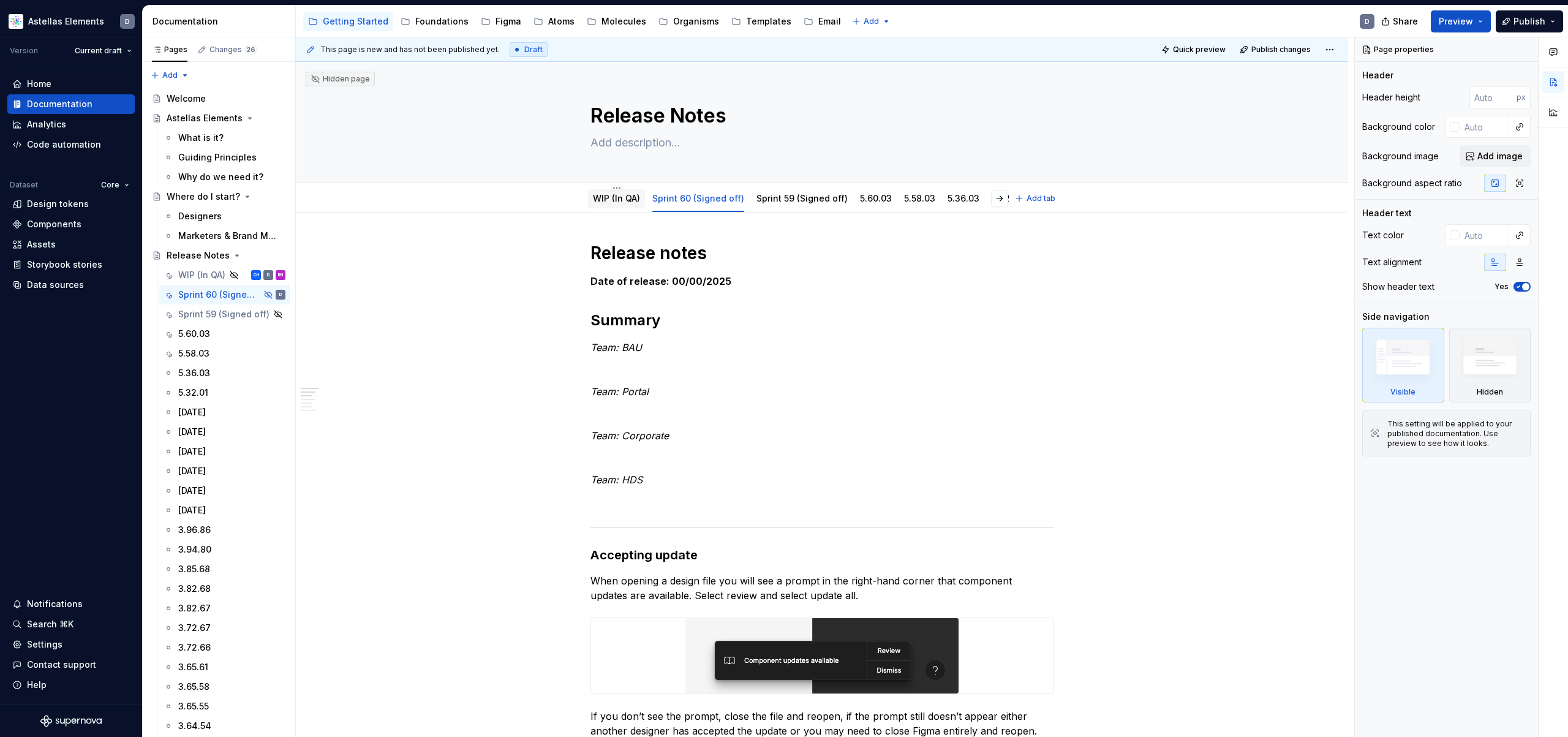
click at [621, 207] on div "WIP (In QA)" at bounding box center [616, 199] width 57 height 20
click at [629, 195] on link "WIP (In QA)" at bounding box center [616, 198] width 47 height 11
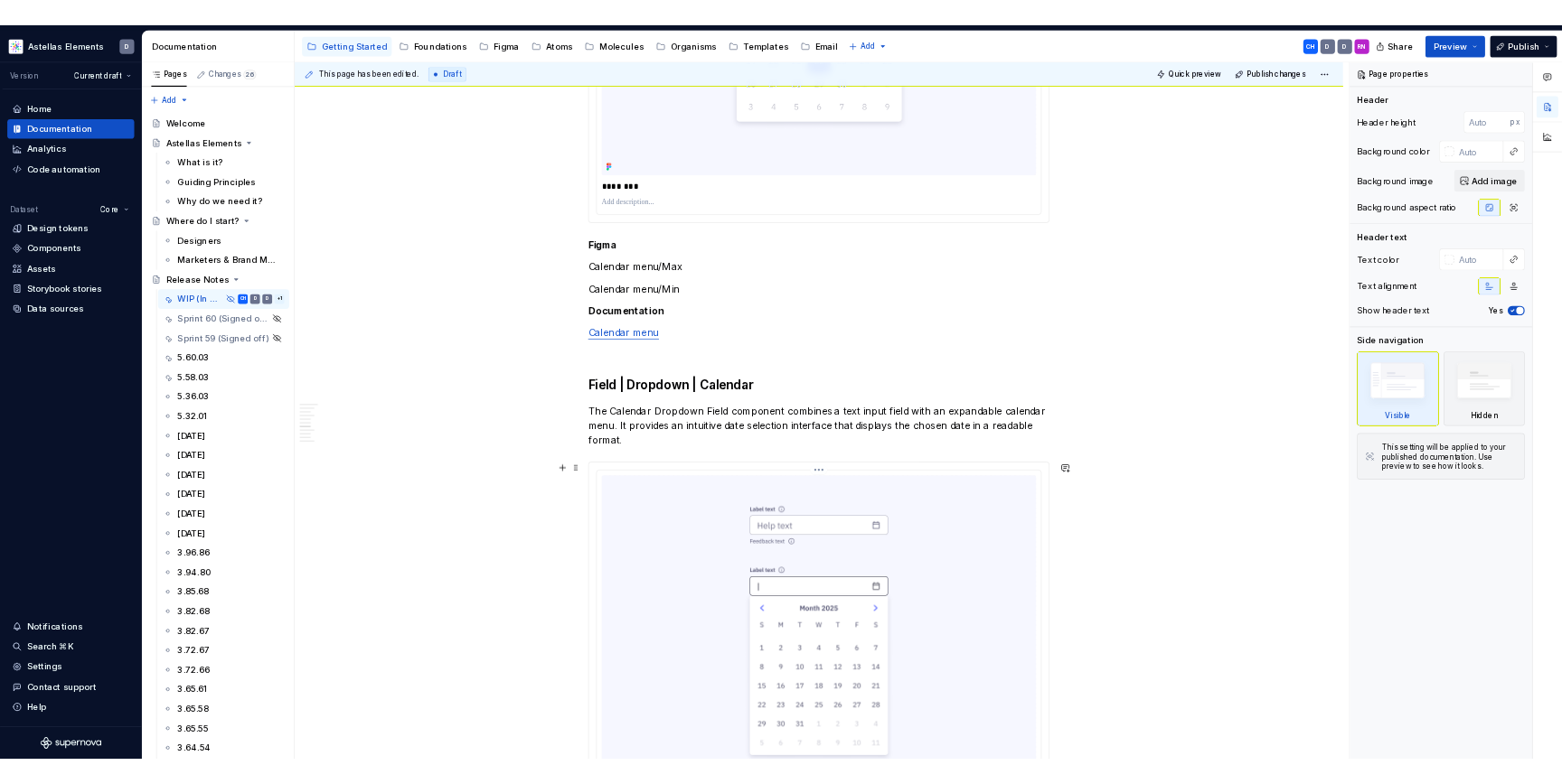
scroll to position [2315, 0]
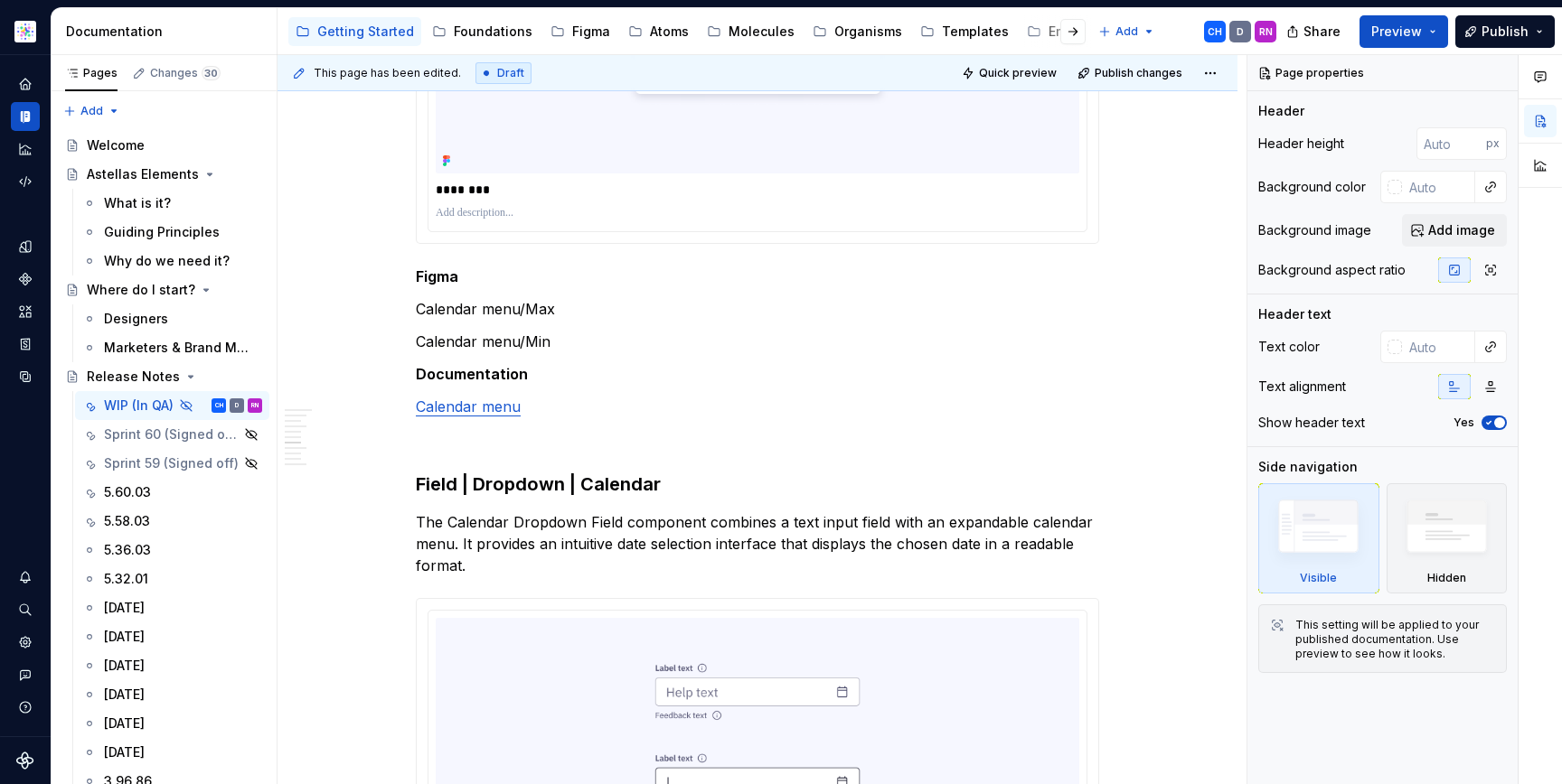
type textarea "*"
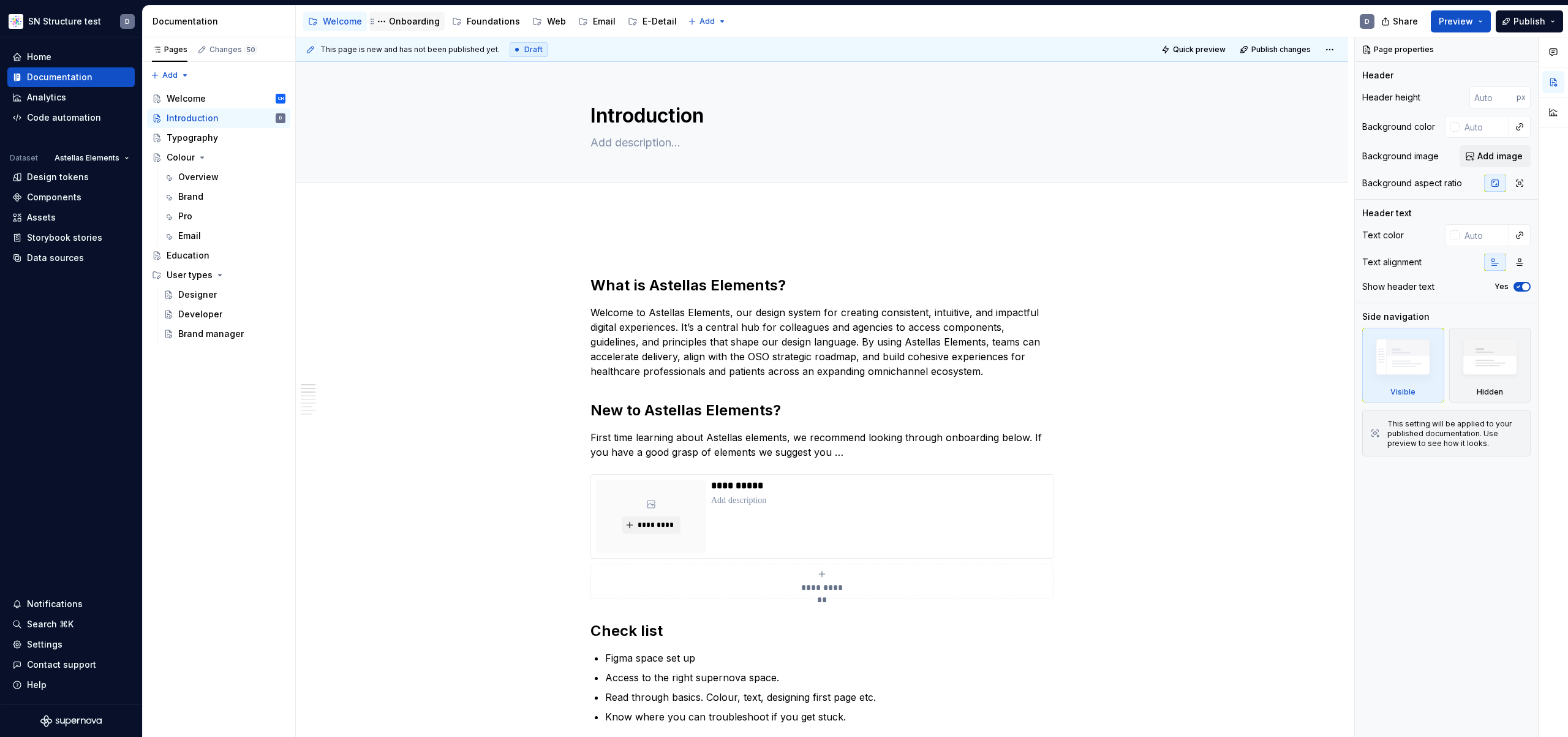
click at [435, 27] on div "Onboarding" at bounding box center [407, 22] width 66 height 15
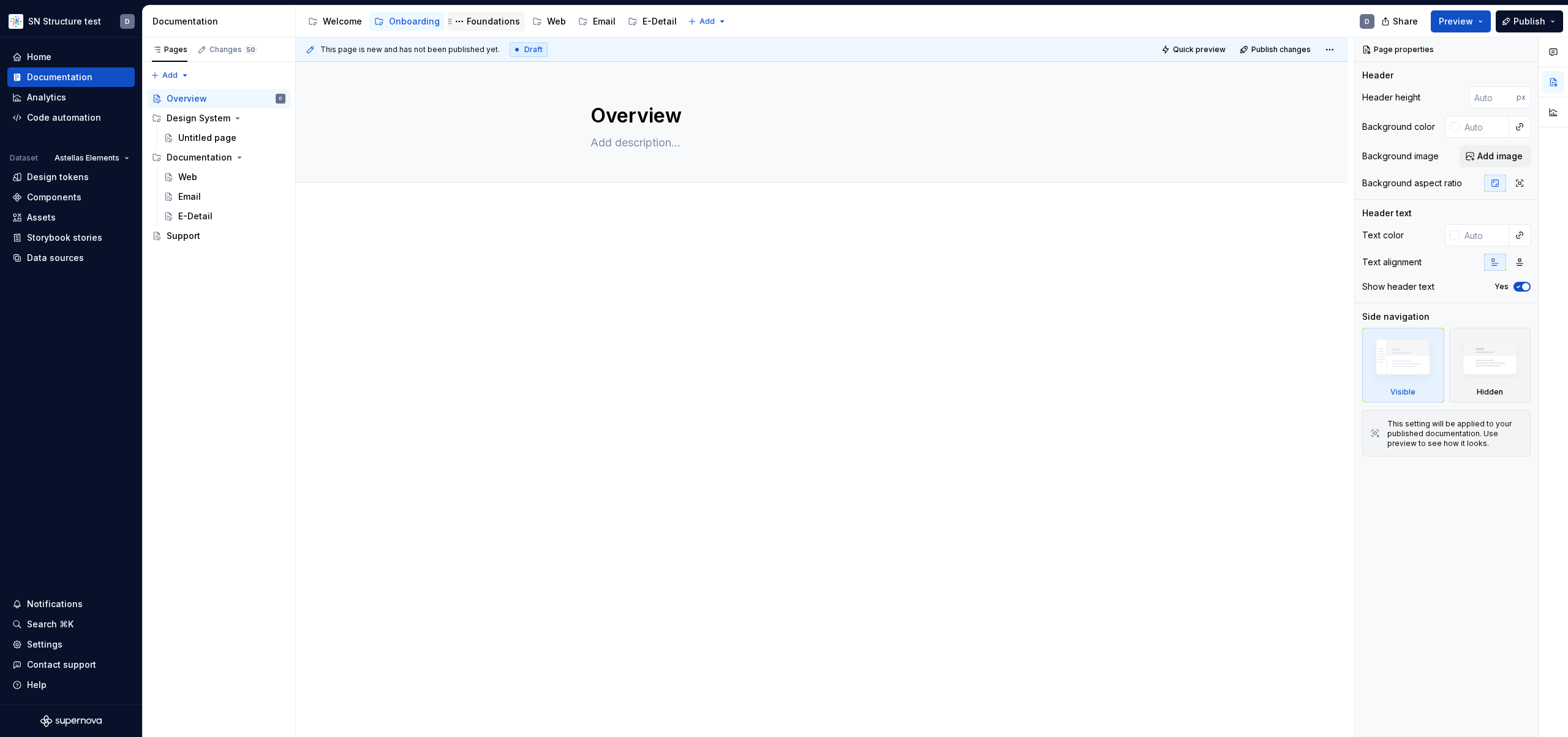
click at [479, 22] on div "Foundations" at bounding box center [493, 22] width 53 height 12
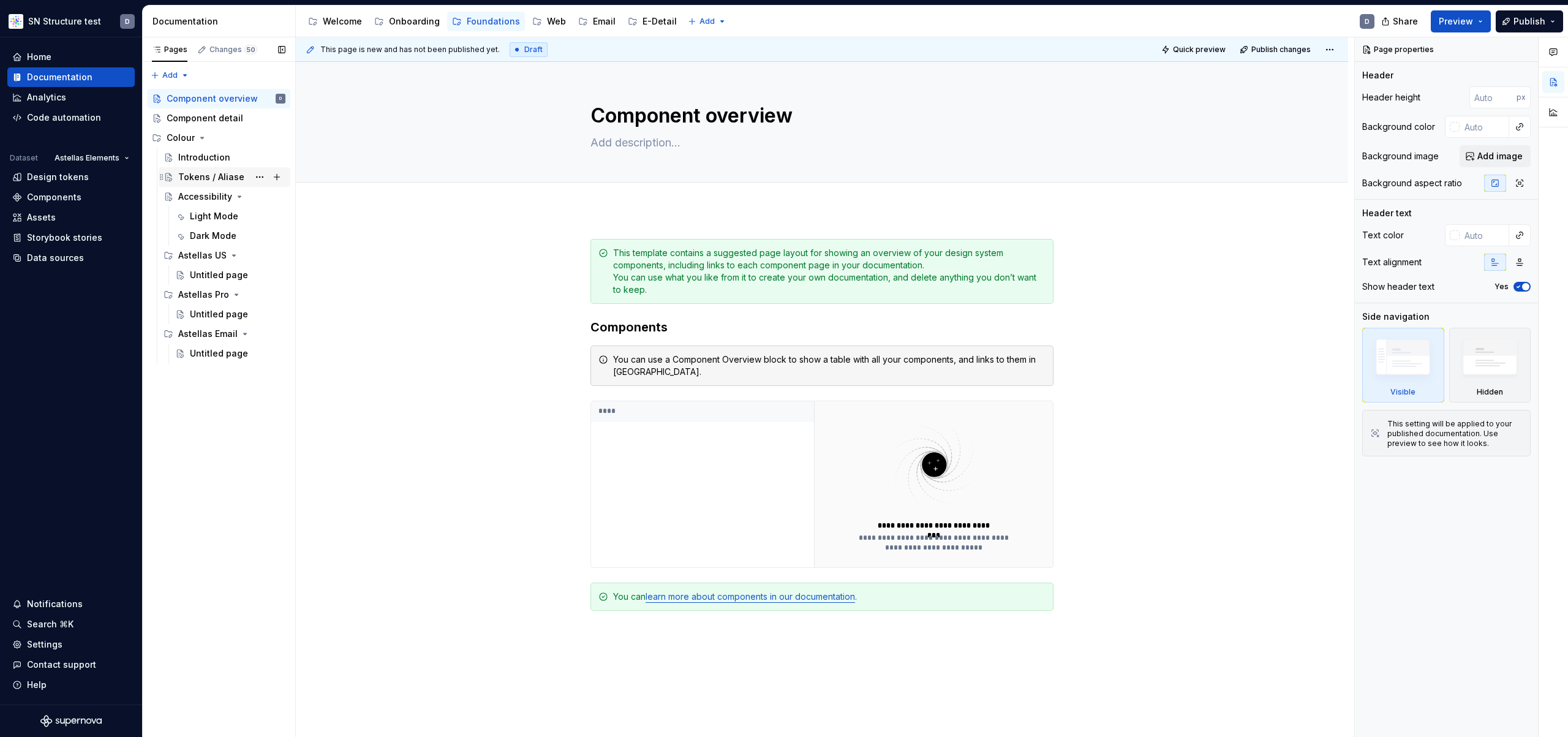
click at [215, 176] on div "Tokens / Aliase" at bounding box center [211, 177] width 66 height 12
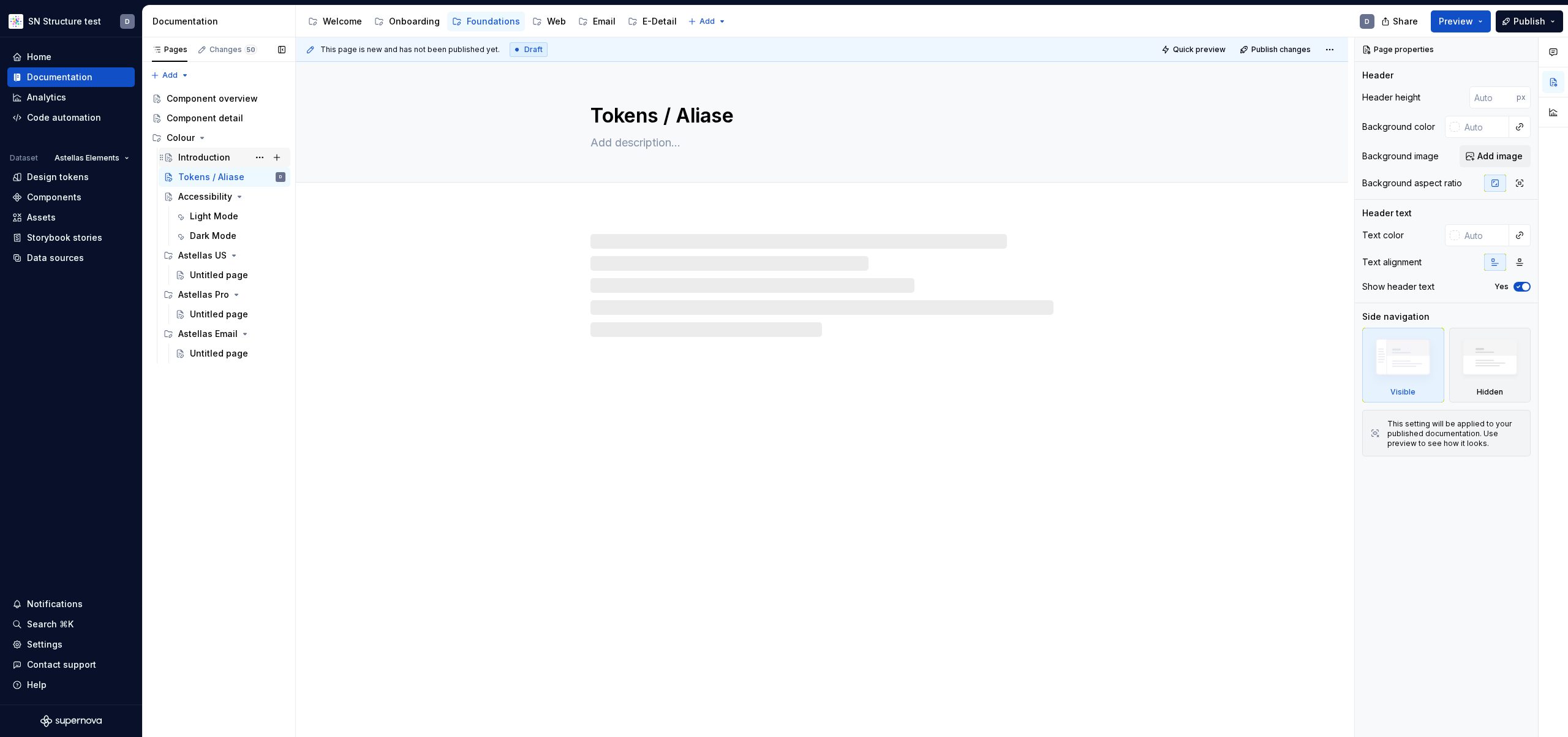
click at [216, 160] on div "Introduction" at bounding box center [204, 158] width 52 height 12
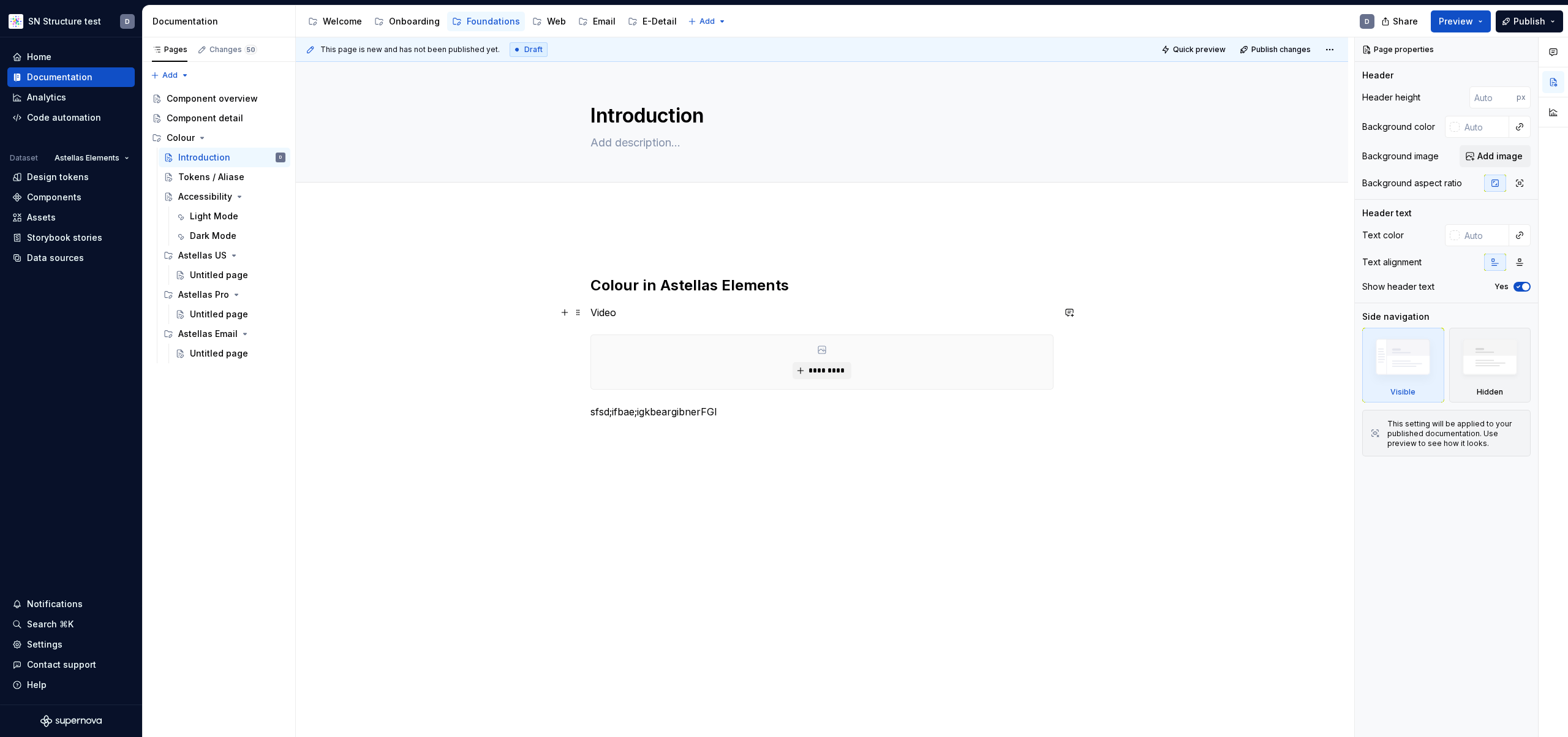
click at [403, 310] on div "Colour in Astellas Elements Video ********* sfsd;ifbae;igkbeargibnerFGI" at bounding box center [822, 443] width 1052 height 468
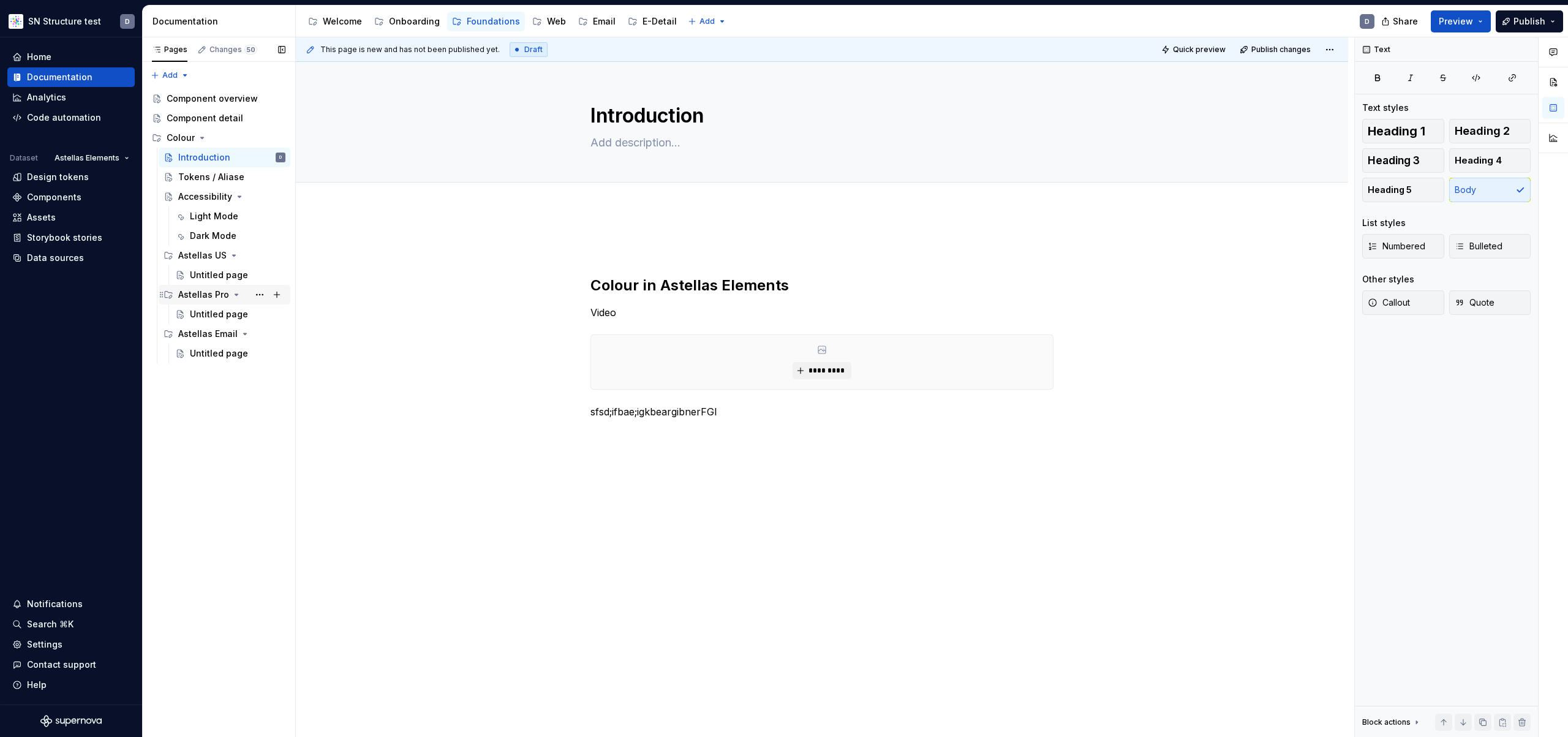
click at [199, 292] on div "Astellas Pro" at bounding box center [204, 295] width 51 height 12
click at [210, 317] on div "Untitled page" at bounding box center [219, 314] width 58 height 12
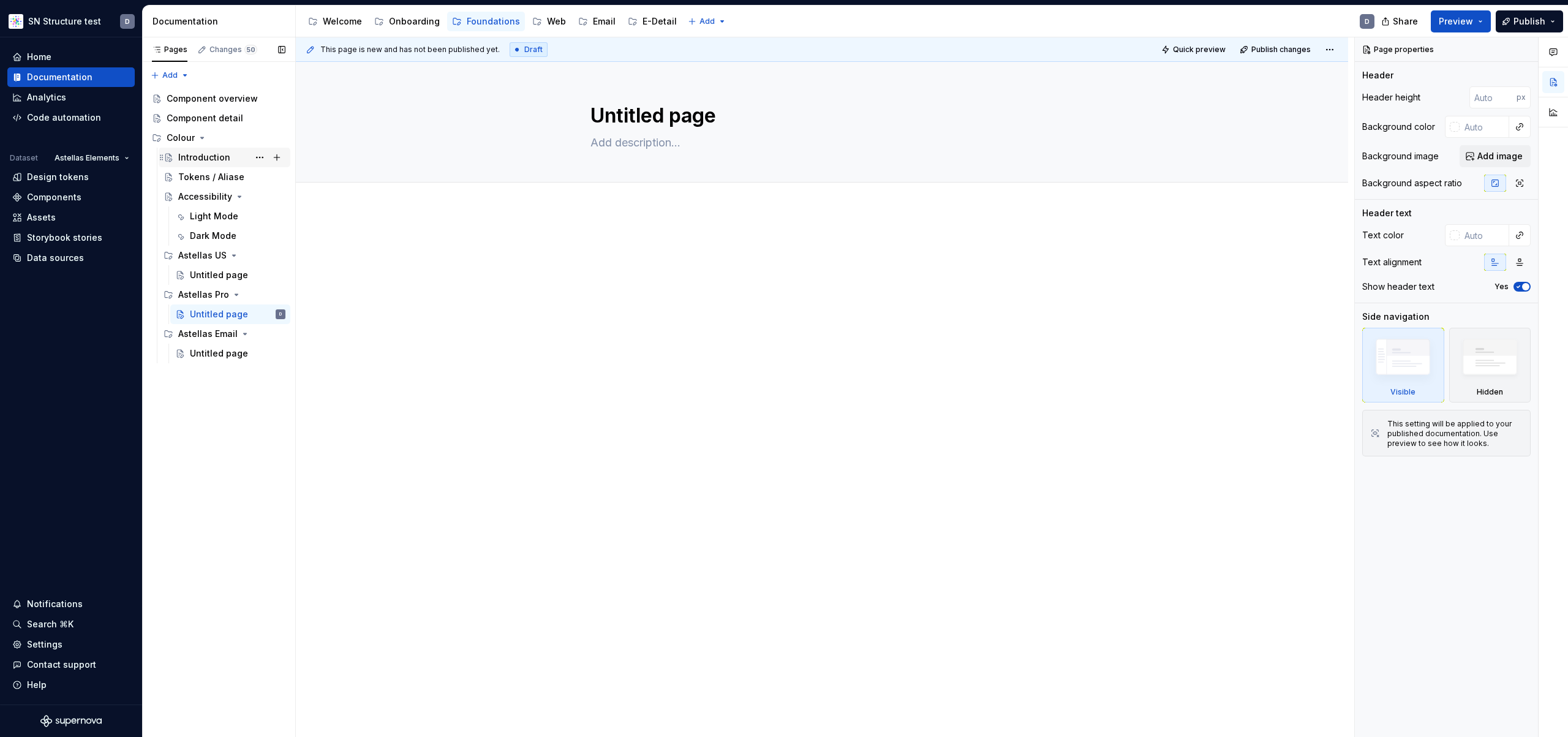
click at [200, 151] on div "Introduction" at bounding box center [204, 158] width 52 height 12
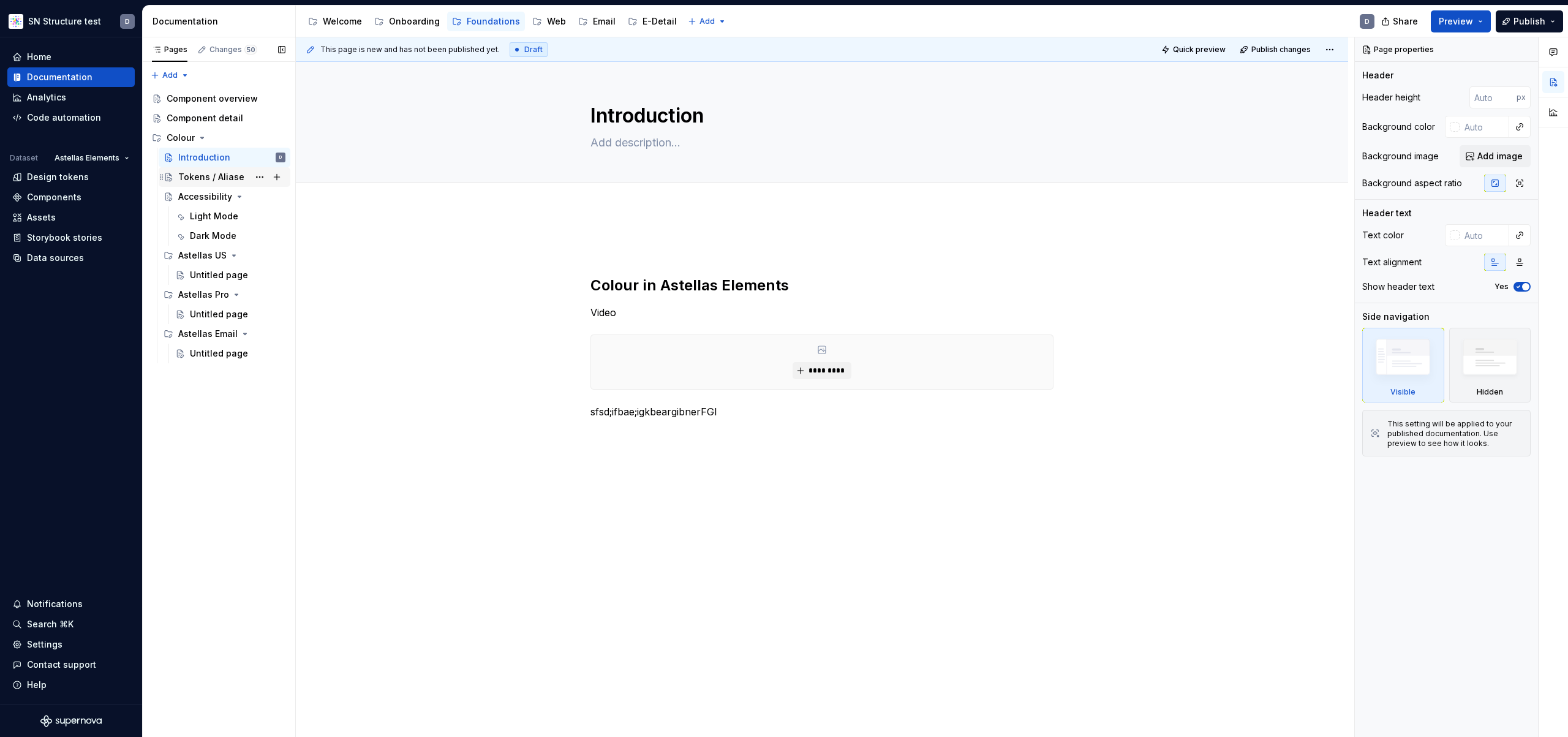
click at [200, 183] on div "Tokens / Aliase" at bounding box center [232, 177] width 107 height 17
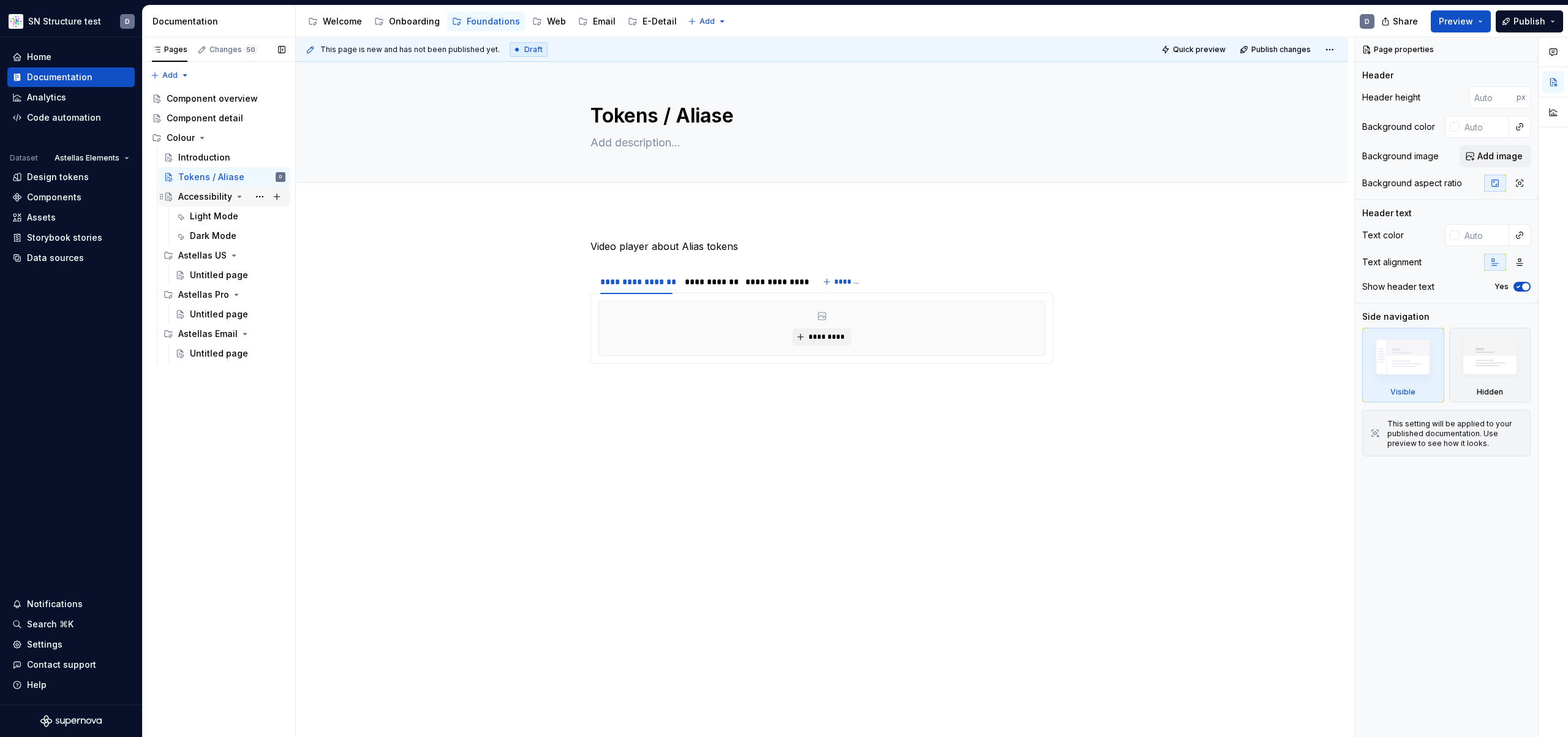
click at [197, 193] on div "Accessibility" at bounding box center [205, 197] width 54 height 12
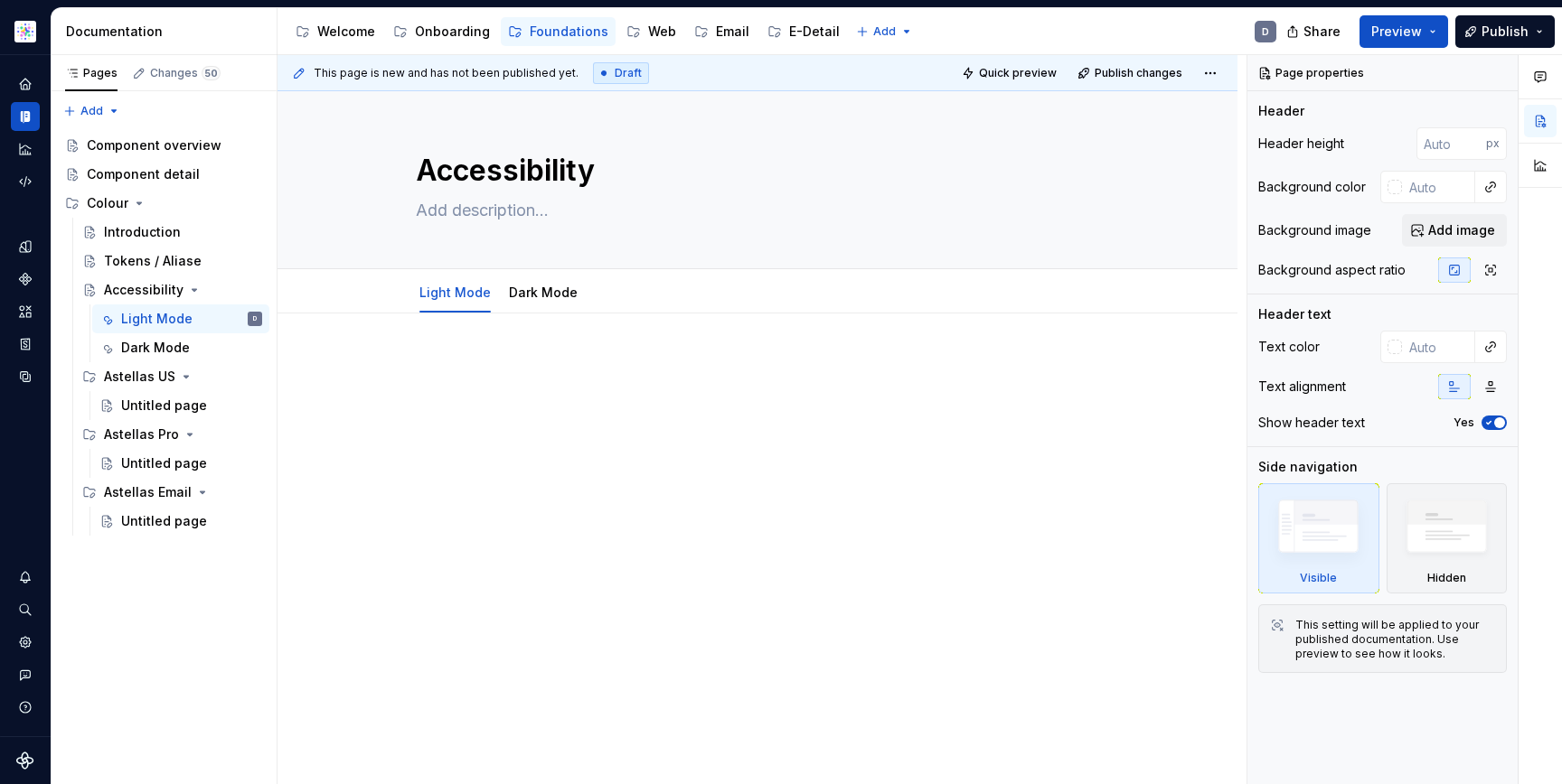
type textarea "*"
